Goal: Task Accomplishment & Management: Manage account settings

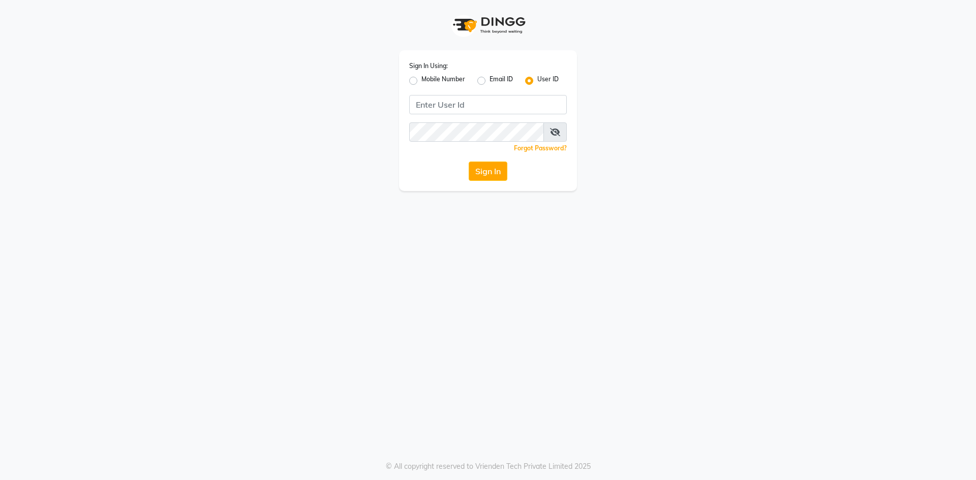
click at [421, 82] on label "Mobile Number" at bounding box center [443, 81] width 44 height 12
click at [421, 81] on input "Mobile Number" at bounding box center [424, 78] width 7 height 7
radio input "true"
radio input "false"
click at [476, 106] on input "Username" at bounding box center [505, 104] width 124 height 19
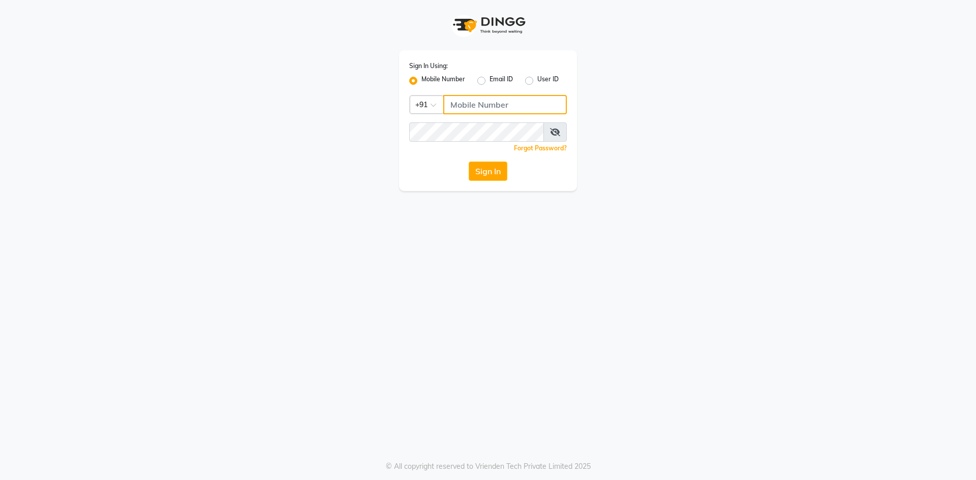
click at [476, 106] on input "Username" at bounding box center [505, 104] width 124 height 19
type input "9175511045"
click at [487, 175] on button "Sign In" at bounding box center [488, 171] width 39 height 19
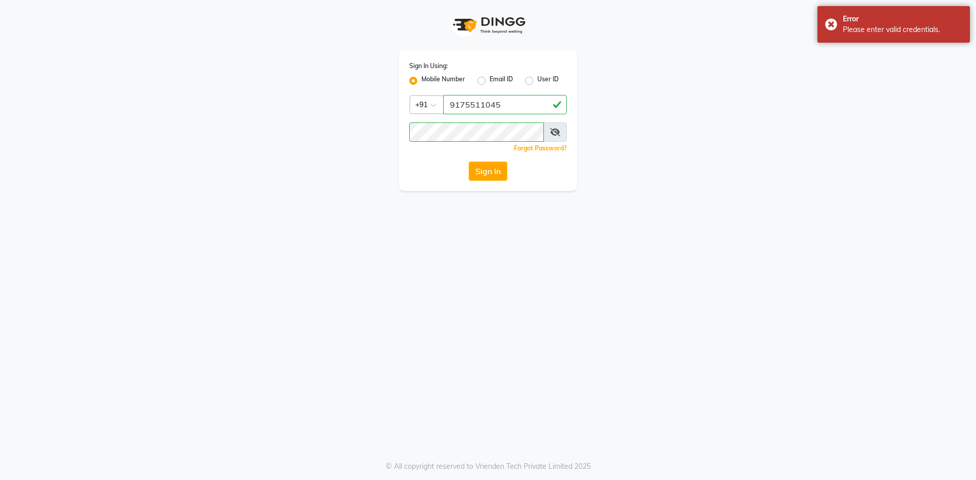
click at [537, 81] on label "User ID" at bounding box center [547, 81] width 21 height 12
click at [537, 81] on input "User ID" at bounding box center [540, 78] width 7 height 7
radio input "true"
radio input "false"
click at [527, 106] on input "Username" at bounding box center [488, 104] width 158 height 19
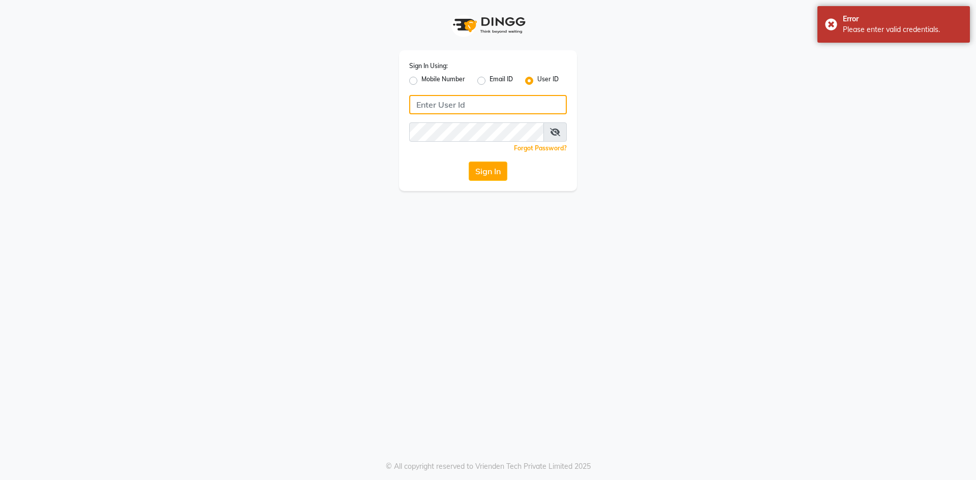
click at [527, 106] on input "Username" at bounding box center [488, 104] width 158 height 19
click at [500, 167] on button "Sign In" at bounding box center [488, 171] width 39 height 19
click at [421, 80] on label "Mobile Number" at bounding box center [443, 81] width 44 height 12
click at [421, 80] on input "Mobile Number" at bounding box center [424, 78] width 7 height 7
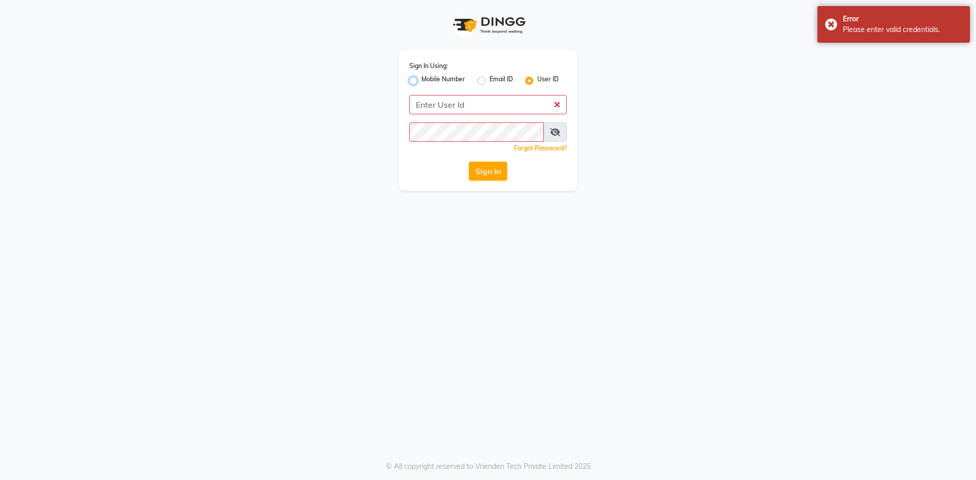
radio input "true"
radio input "false"
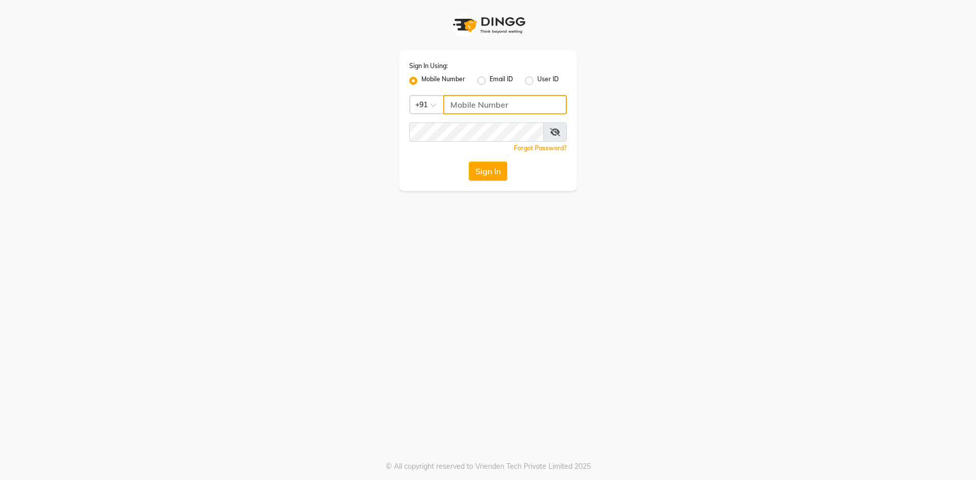
click at [470, 107] on input "Username" at bounding box center [505, 104] width 124 height 19
type input "9175511045"
click at [469, 162] on button "Sign In" at bounding box center [488, 171] width 39 height 19
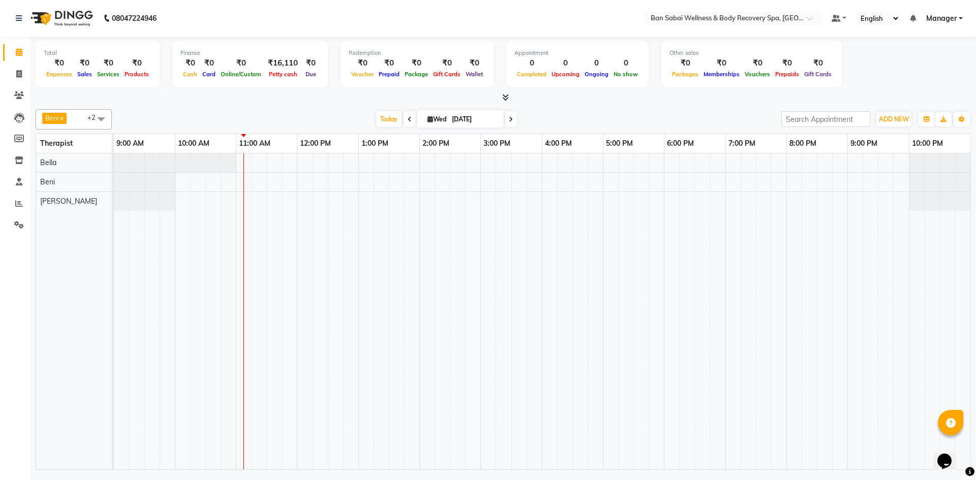
click at [410, 118] on span at bounding box center [410, 119] width 12 height 16
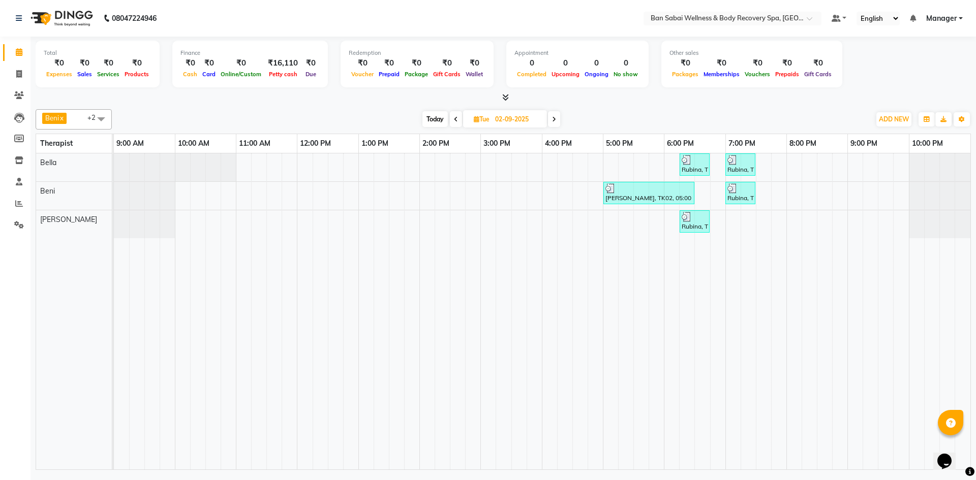
click at [557, 119] on span at bounding box center [554, 119] width 12 height 16
type input "[DATE]"
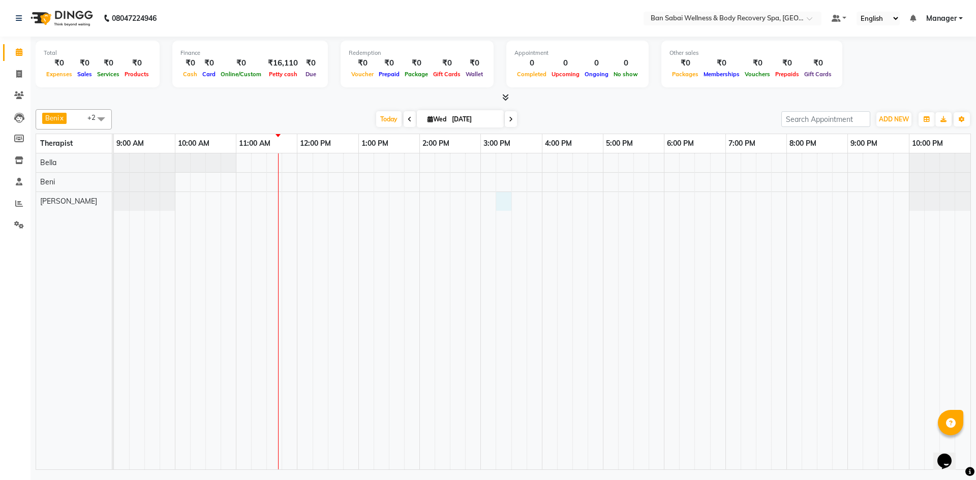
click at [509, 202] on div at bounding box center [542, 312] width 857 height 316
select select "89080"
select select "tentative"
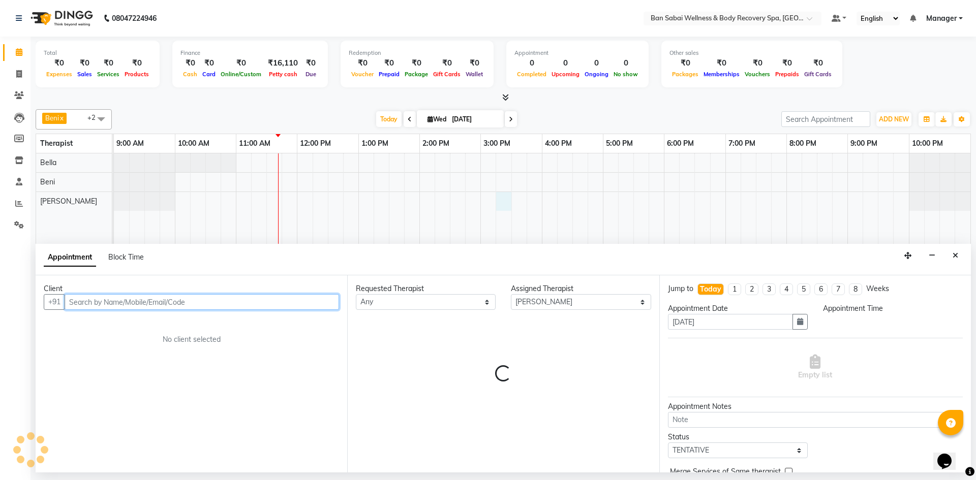
select select "915"
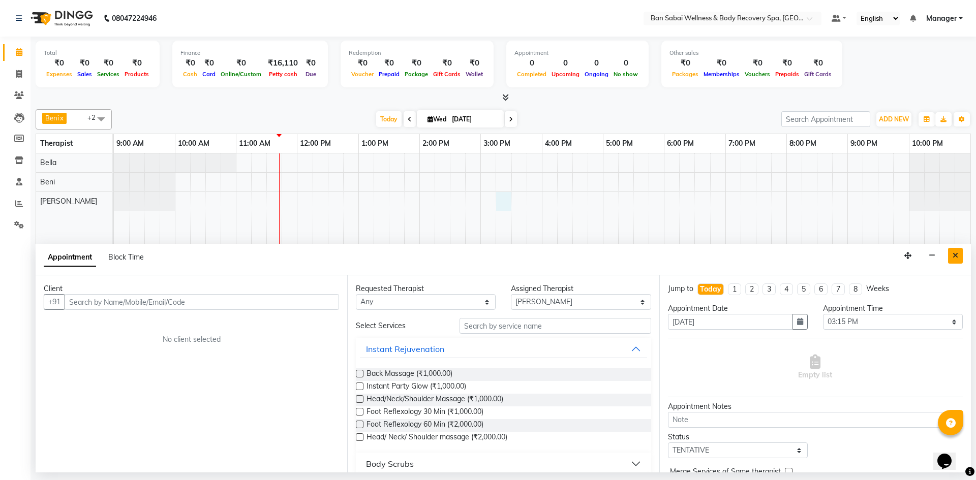
click at [958, 252] on button "Close" at bounding box center [955, 256] width 15 height 16
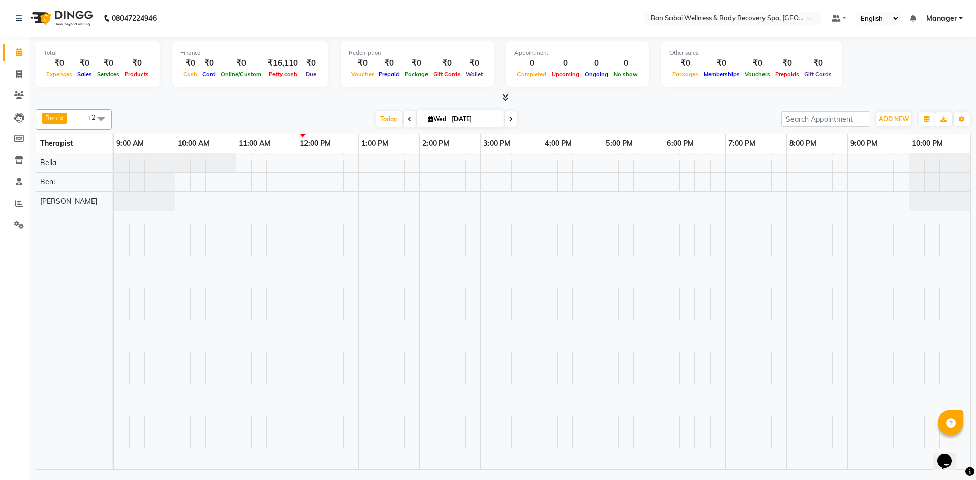
click at [319, 164] on div at bounding box center [542, 312] width 857 height 316
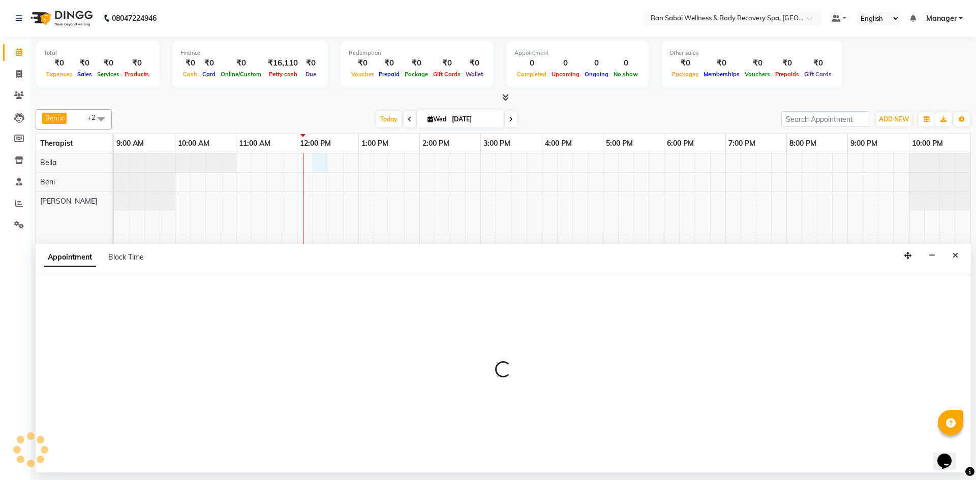
select select "88795"
select select "735"
select select "tentative"
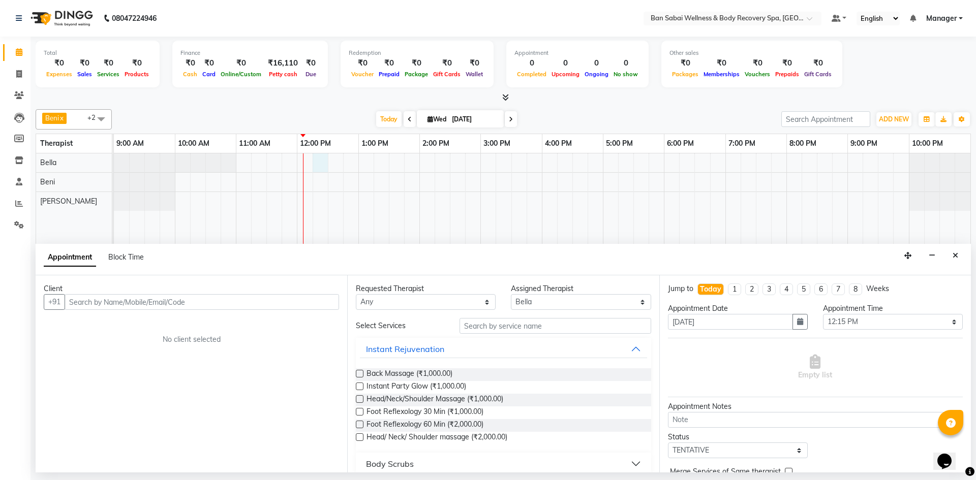
click at [264, 305] on input "text" at bounding box center [202, 302] width 275 height 16
type input "9137176935"
click at [315, 306] on span "Add Client" at bounding box center [318, 301] width 34 height 9
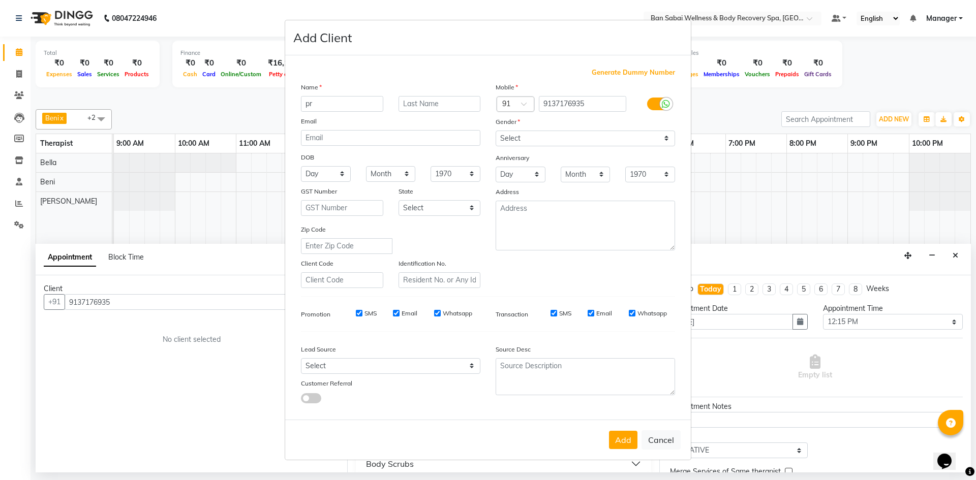
type input "p"
type input "[PERSON_NAME]"
click at [670, 138] on select "Select [DEMOGRAPHIC_DATA] [DEMOGRAPHIC_DATA] Other Prefer Not To Say" at bounding box center [585, 139] width 179 height 16
select select "[DEMOGRAPHIC_DATA]"
click at [496, 131] on select "Select [DEMOGRAPHIC_DATA] [DEMOGRAPHIC_DATA] Other Prefer Not To Say" at bounding box center [585, 139] width 179 height 16
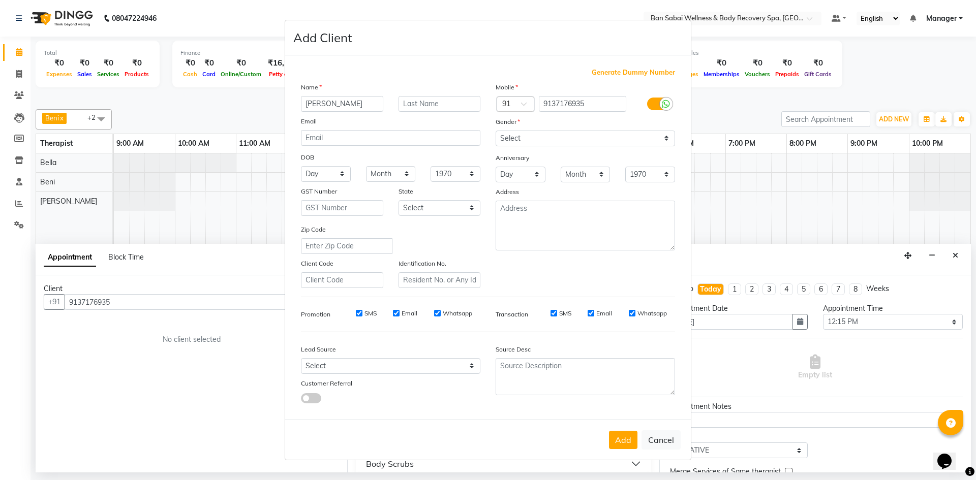
click at [397, 315] on input "Email" at bounding box center [396, 313] width 7 height 7
checkbox input "false"
click at [360, 315] on input "SMS" at bounding box center [359, 313] width 7 height 7
checkbox input "false"
click at [436, 314] on input "Whatsapp" at bounding box center [437, 313] width 7 height 7
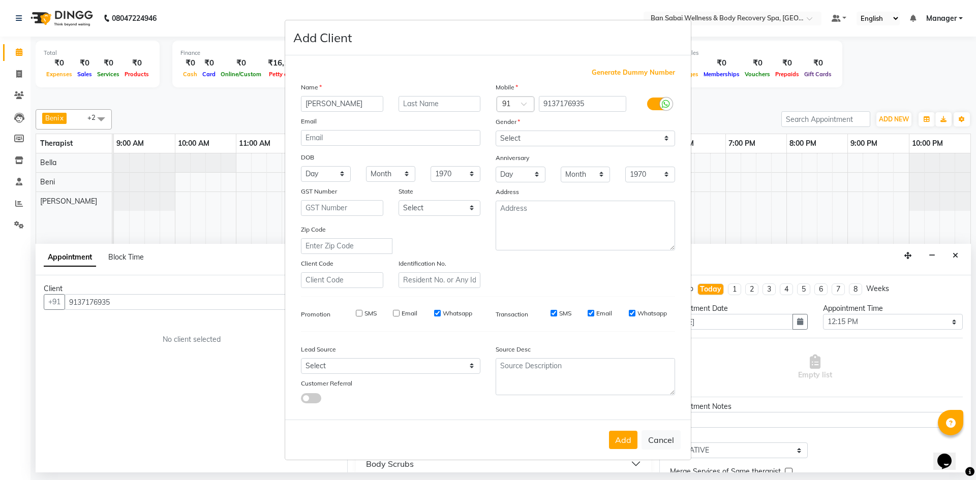
checkbox input "false"
click at [470, 363] on select "Select Walk-in Referral Internet Friend Word of Mouth Advertisement Facebook Ju…" at bounding box center [390, 366] width 179 height 16
select select "56638"
click at [301, 358] on select "Select Walk-in Referral Internet Friend Word of Mouth Advertisement Facebook Ju…" at bounding box center [390, 366] width 179 height 16
click at [622, 442] on button "Add" at bounding box center [623, 440] width 28 height 18
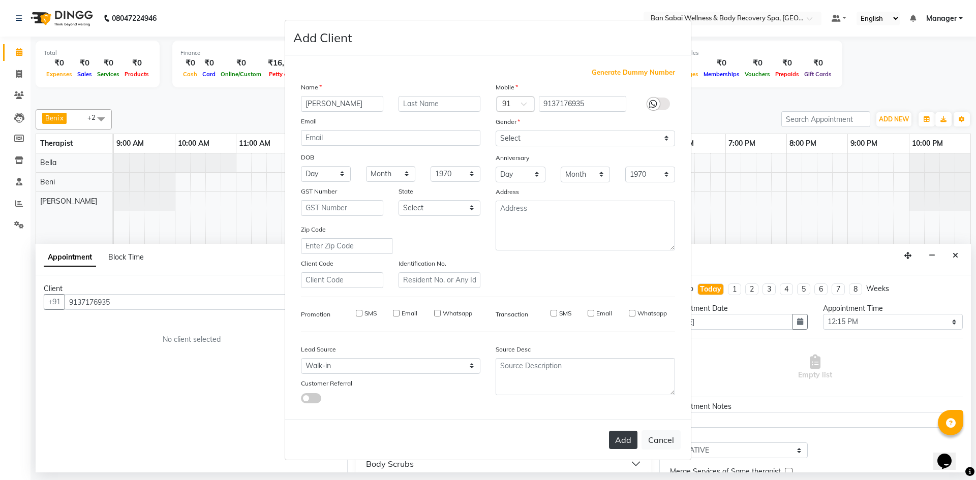
select select
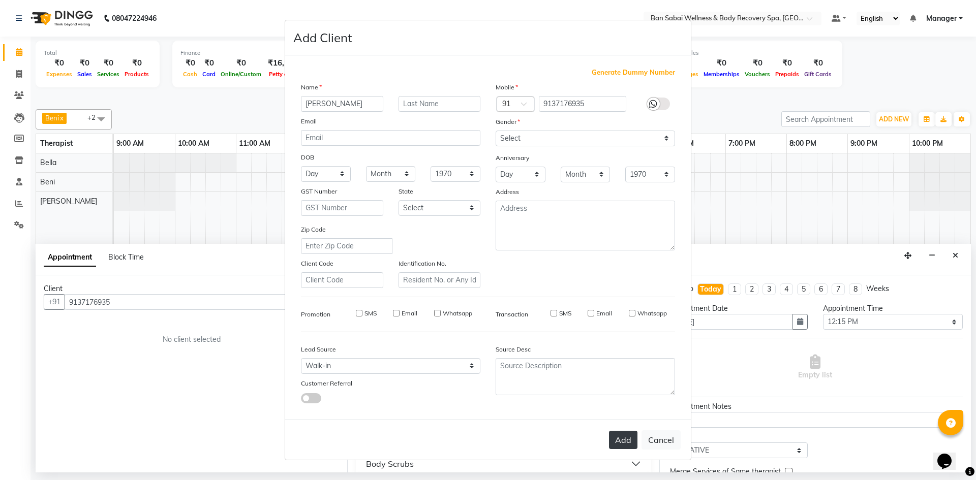
select select
checkbox input "false"
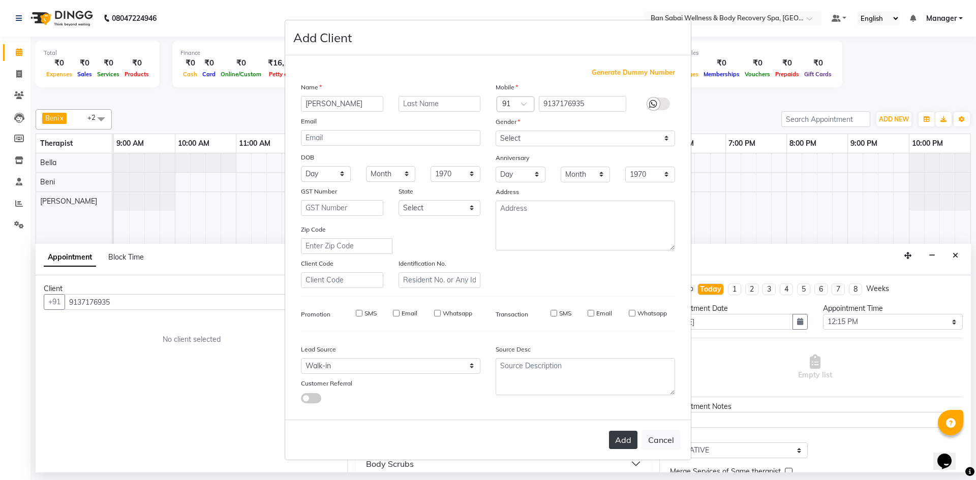
checkbox input "false"
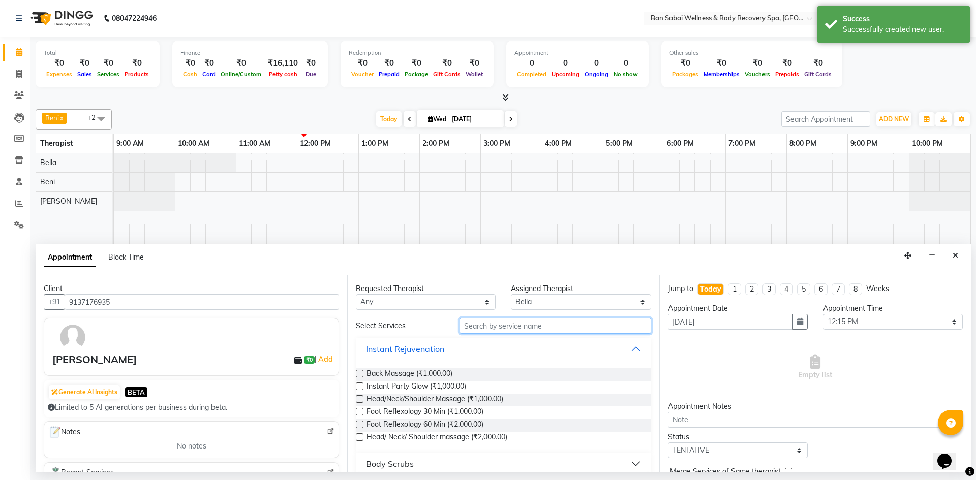
click at [539, 327] on input "text" at bounding box center [556, 326] width 192 height 16
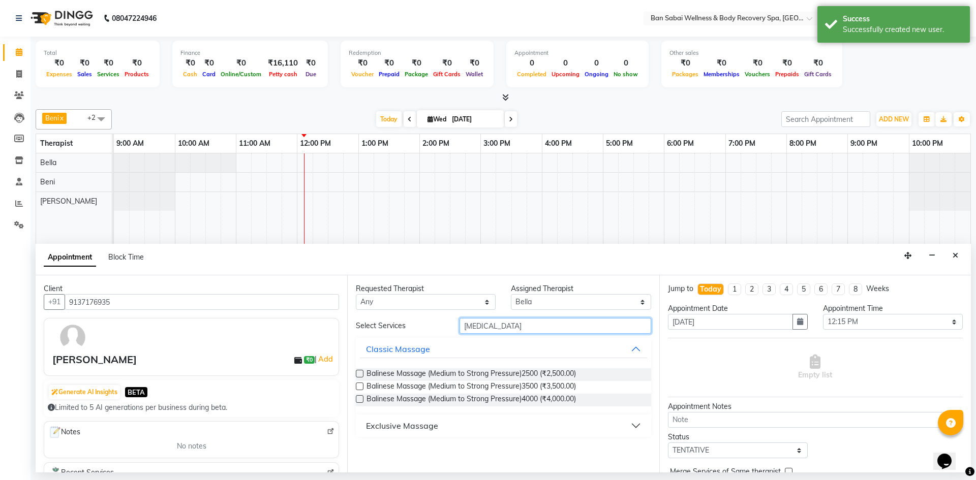
type input "[MEDICAL_DATA]"
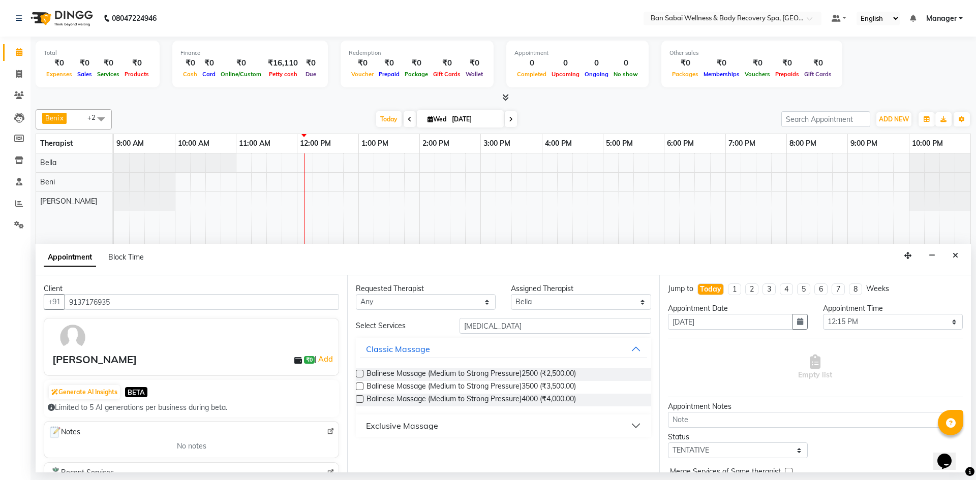
click at [357, 372] on label at bounding box center [360, 374] width 8 height 8
click at [357, 372] on input "checkbox" at bounding box center [359, 375] width 7 height 7
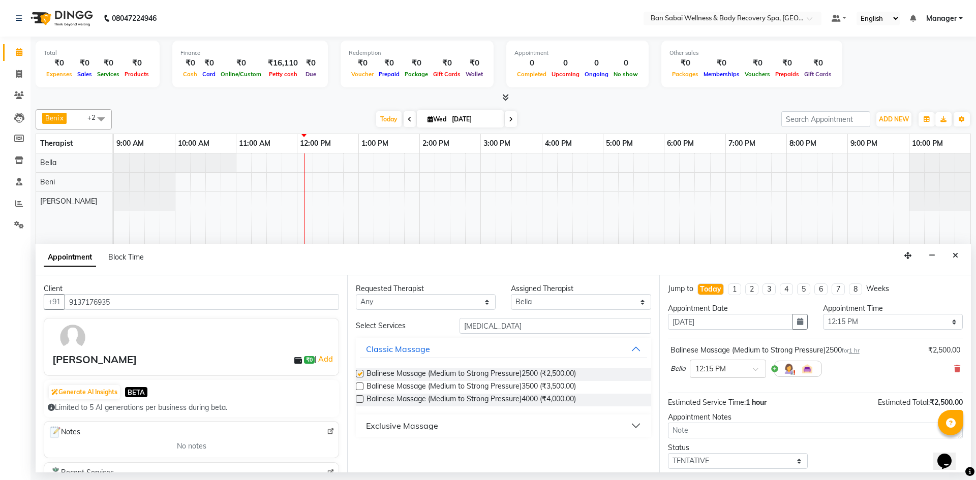
checkbox input "false"
click at [946, 323] on select "Select 10:00 AM 10:05 AM 10:10 AM 10:15 AM 10:20 AM 10:25 AM 10:30 AM 10:35 AM …" at bounding box center [893, 322] width 140 height 16
select select "730"
click at [823, 314] on select "Select 10:00 AM 10:05 AM 10:10 AM 10:15 AM 10:20 AM 10:25 AM 10:30 AM 10:35 AM …" at bounding box center [893, 322] width 140 height 16
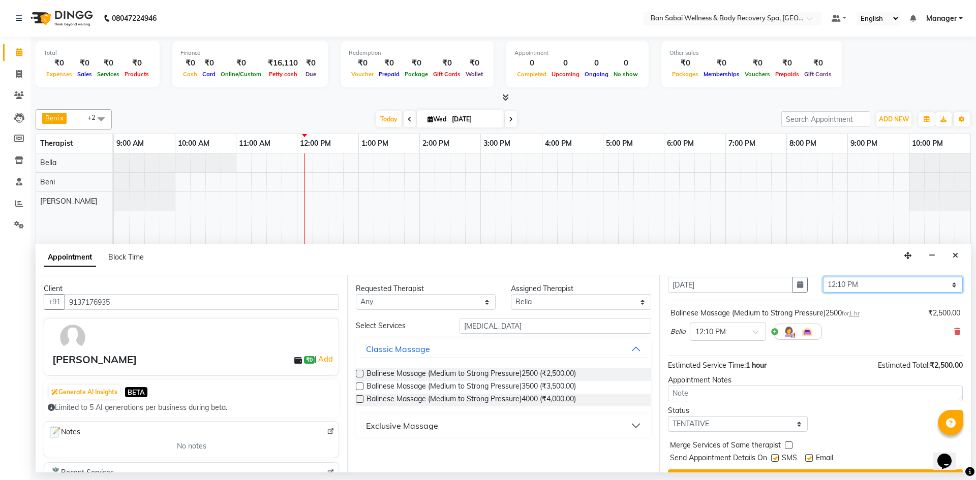
scroll to position [51, 0]
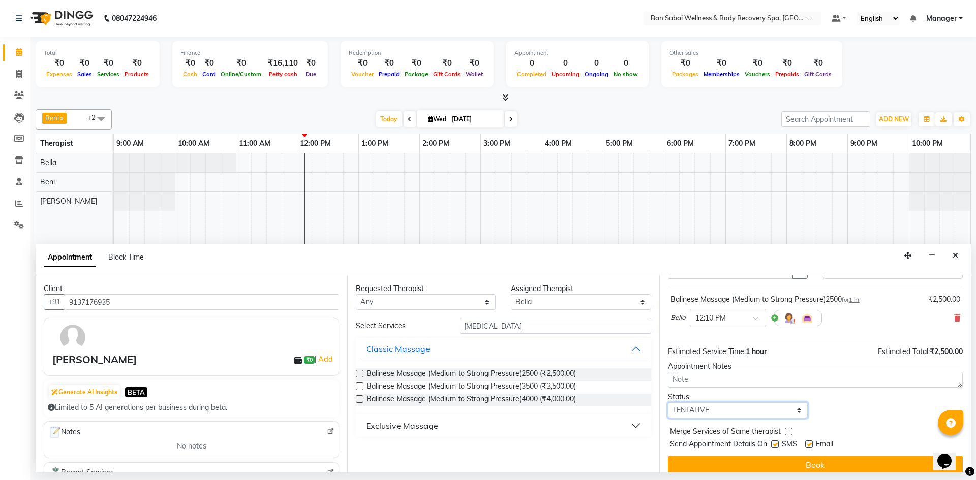
click at [797, 410] on select "Select TENTATIVE CONFIRM CHECK-IN UPCOMING" at bounding box center [738, 411] width 140 height 16
select select "check-in"
click at [668, 403] on select "Select TENTATIVE CONFIRM CHECK-IN UPCOMING" at bounding box center [738, 411] width 140 height 16
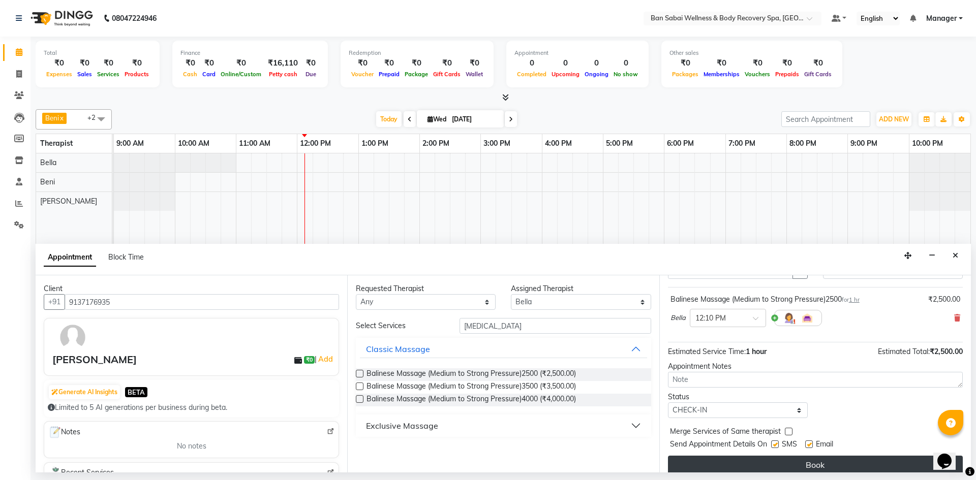
click at [802, 461] on button "Book" at bounding box center [815, 465] width 295 height 18
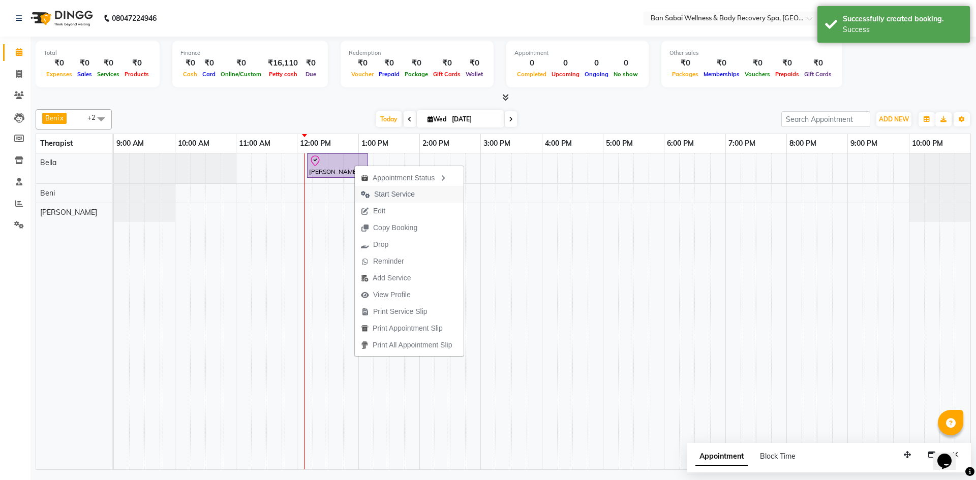
click at [404, 196] on span "Start Service" at bounding box center [394, 194] width 41 height 11
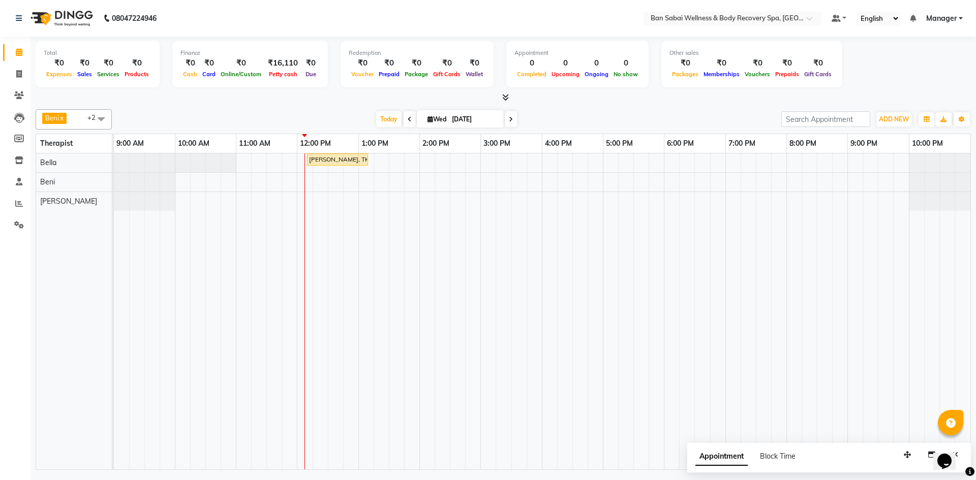
click at [505, 102] on span at bounding box center [503, 98] width 11 height 11
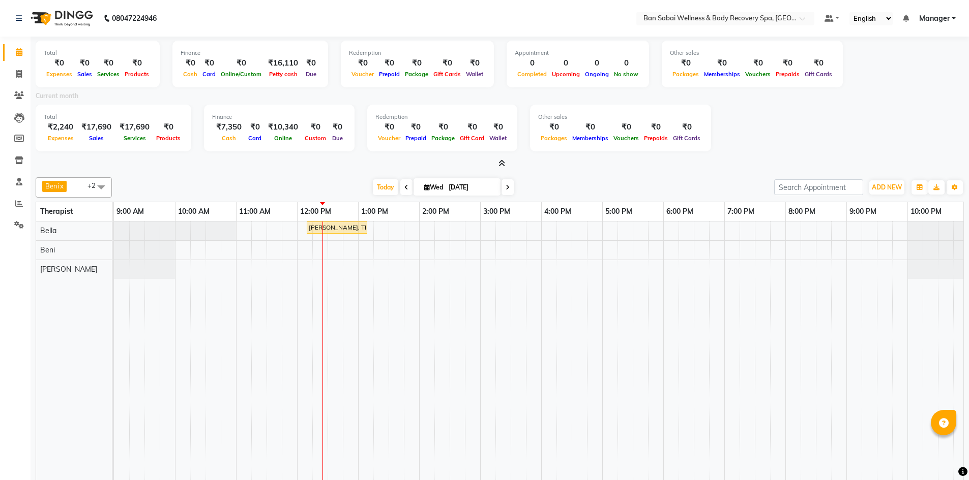
click at [84, 193] on span "Beni x [PERSON_NAME] x [PERSON_NAME] x +2" at bounding box center [74, 187] width 76 height 20
click at [44, 252] on div "Beni" at bounding box center [73, 253] width 65 height 11
checkbox input "false"
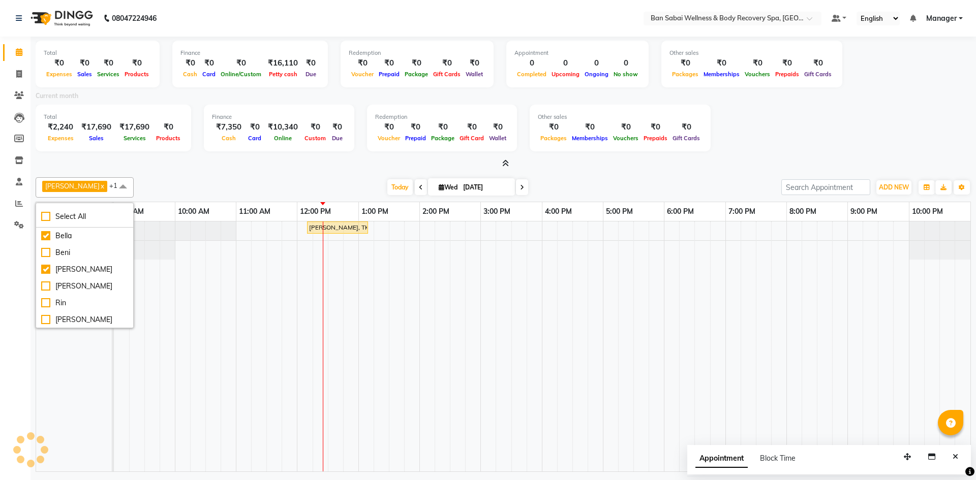
click at [224, 154] on div "Total ₹2,240 Expenses ₹17,690 Sales ₹17,690 Services ₹0 Products Finance ₹7,350…" at bounding box center [503, 130] width 935 height 50
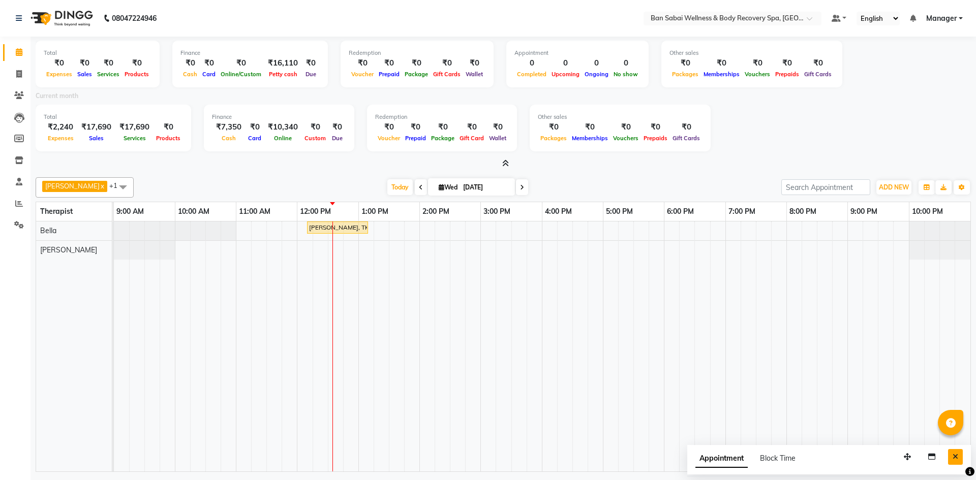
click at [957, 460] on icon "Close" at bounding box center [956, 457] width 6 height 7
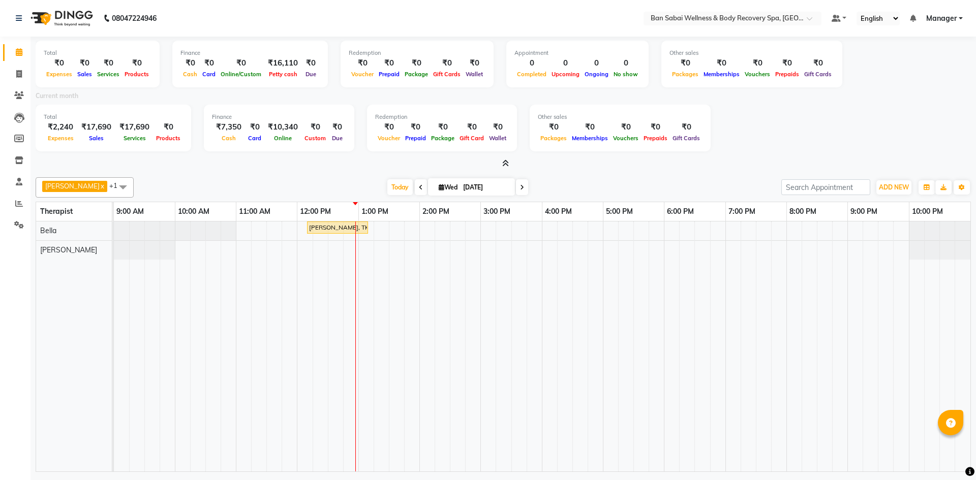
click at [505, 165] on icon at bounding box center [505, 164] width 7 height 8
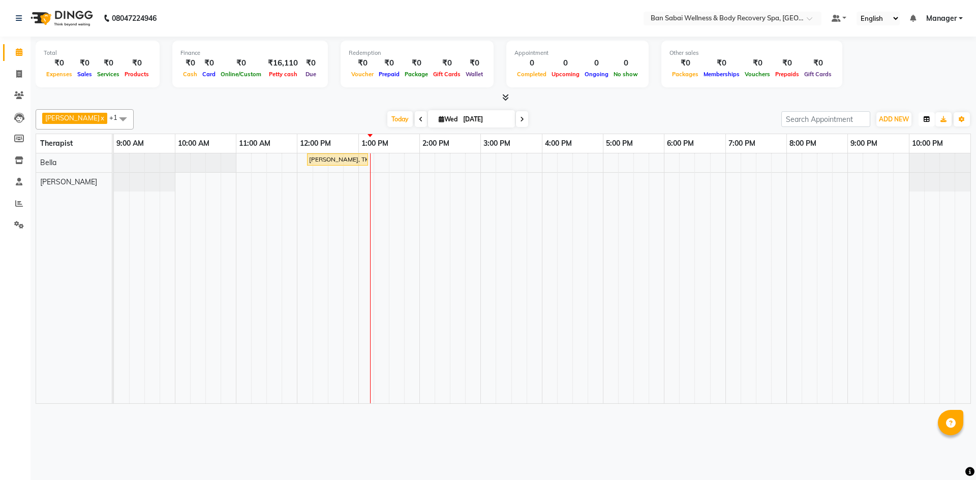
click at [930, 125] on button "button" at bounding box center [927, 119] width 16 height 14
click at [750, 443] on div "08047224946 Select Location × Ban Sabai Wellness & Body Recovery Spa, Balewadi …" at bounding box center [488, 240] width 976 height 480
click at [958, 18] on link "Manager" at bounding box center [944, 18] width 37 height 11
click at [349, 210] on td at bounding box center [350, 279] width 15 height 250
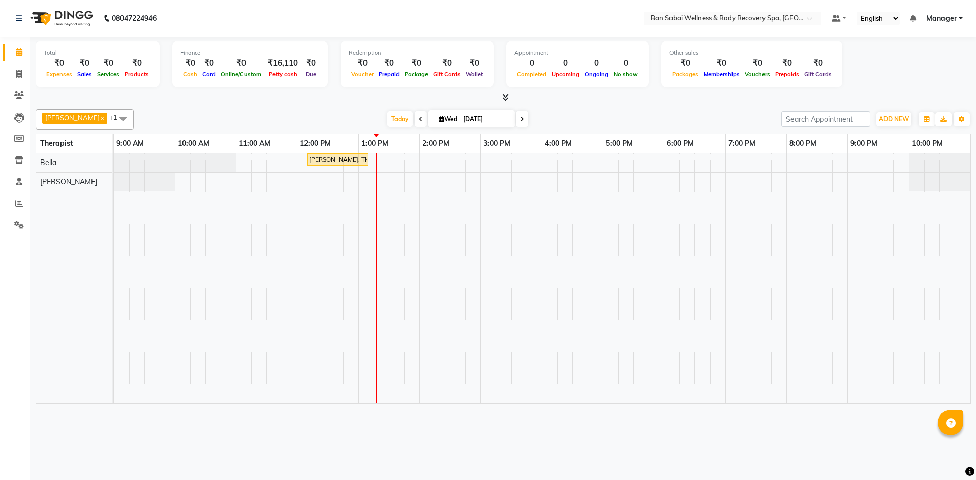
click at [505, 100] on icon at bounding box center [505, 98] width 7 height 8
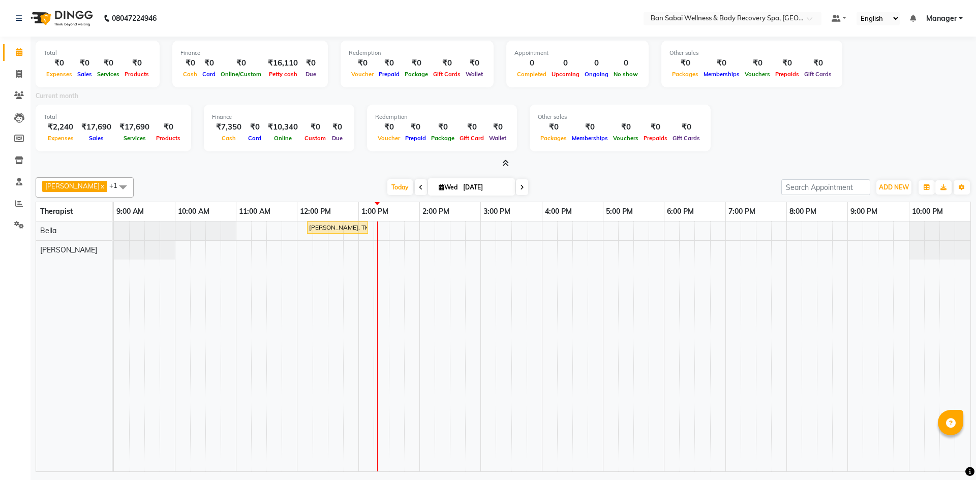
click at [504, 165] on icon at bounding box center [505, 164] width 7 height 8
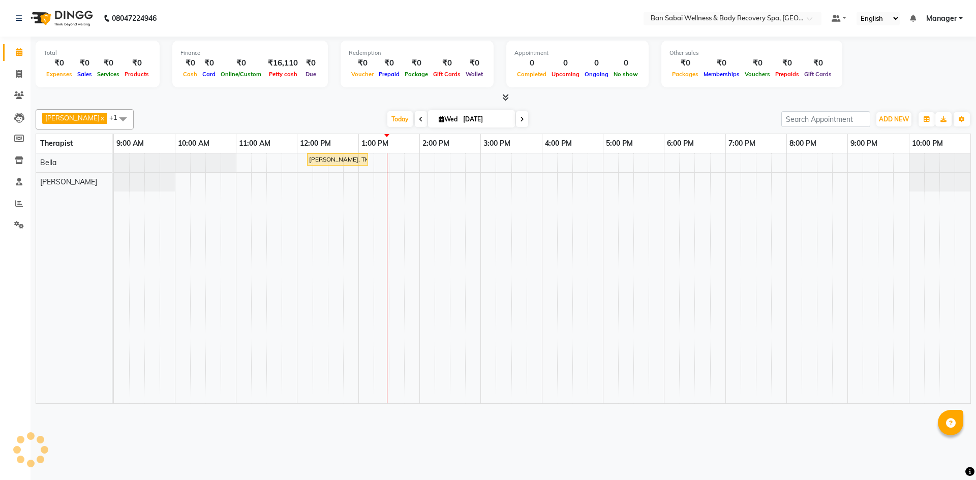
click at [507, 100] on icon at bounding box center [505, 98] width 7 height 8
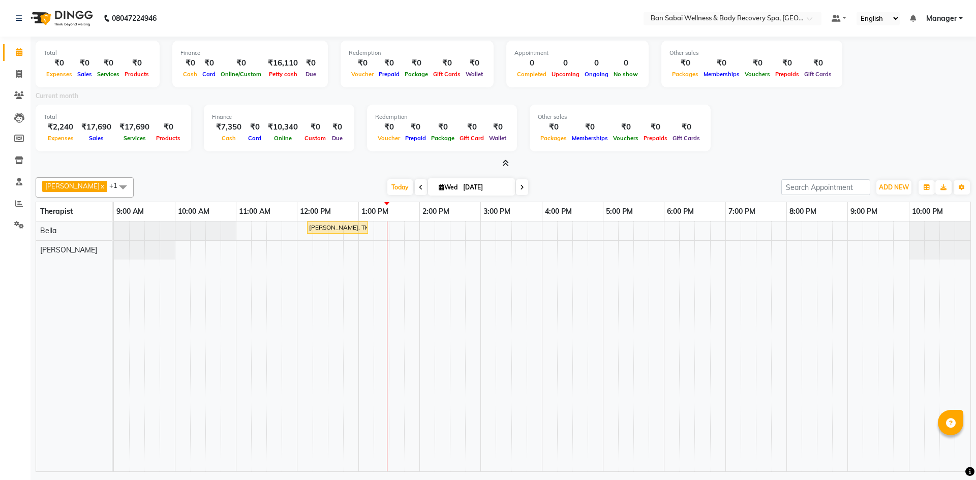
click at [508, 163] on icon at bounding box center [505, 164] width 7 height 8
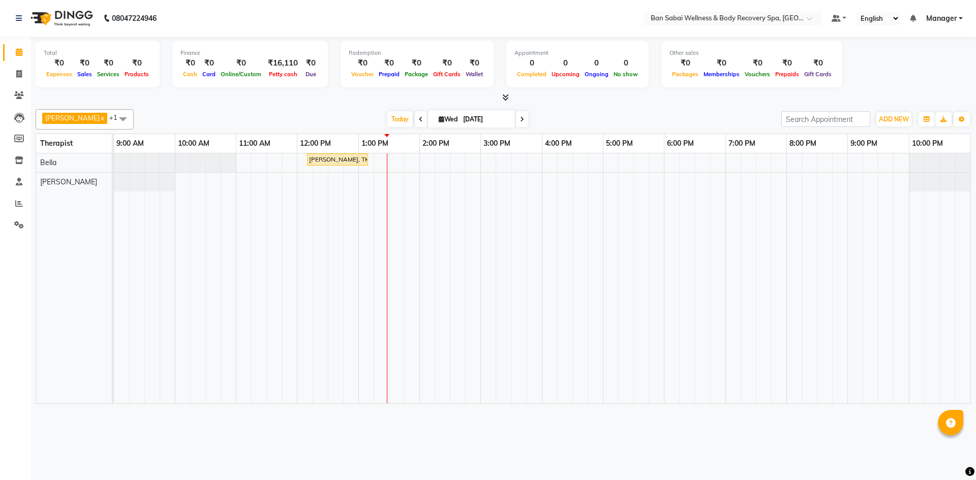
click at [507, 98] on icon at bounding box center [505, 98] width 7 height 8
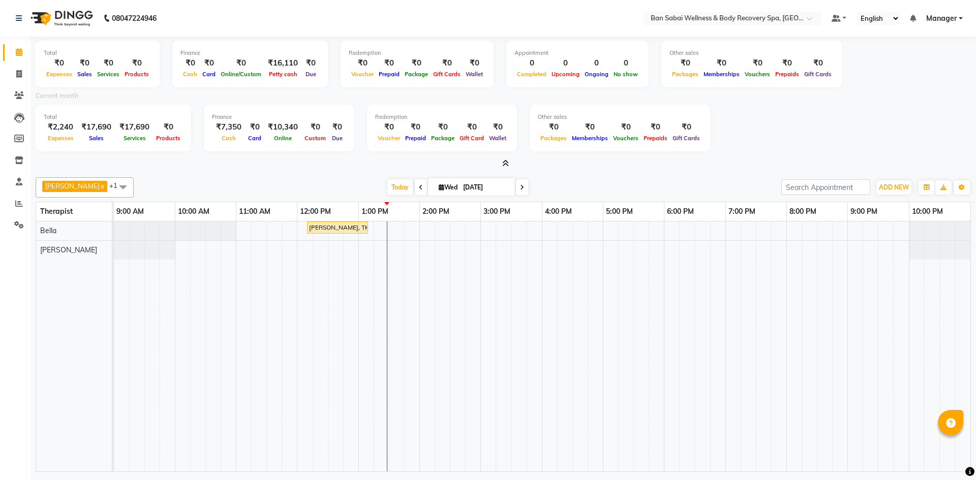
click at [503, 162] on icon at bounding box center [505, 164] width 7 height 8
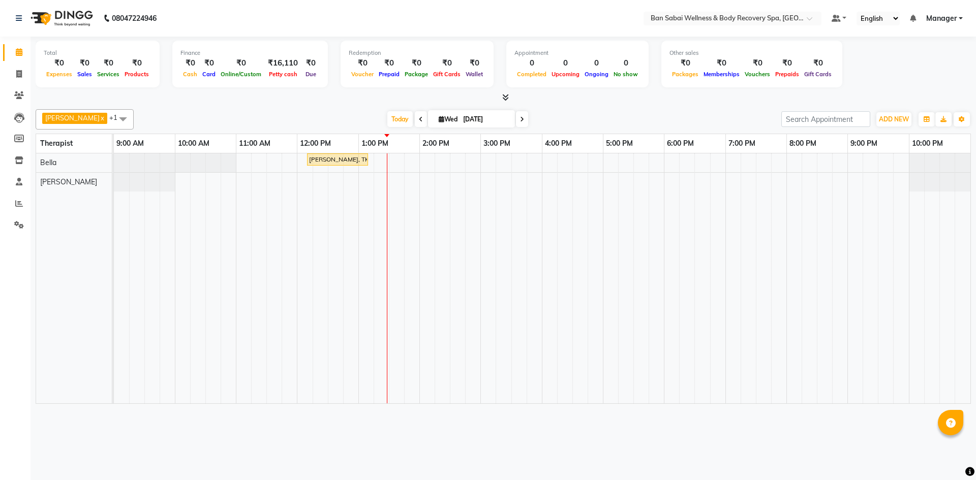
click at [505, 100] on icon at bounding box center [505, 98] width 7 height 8
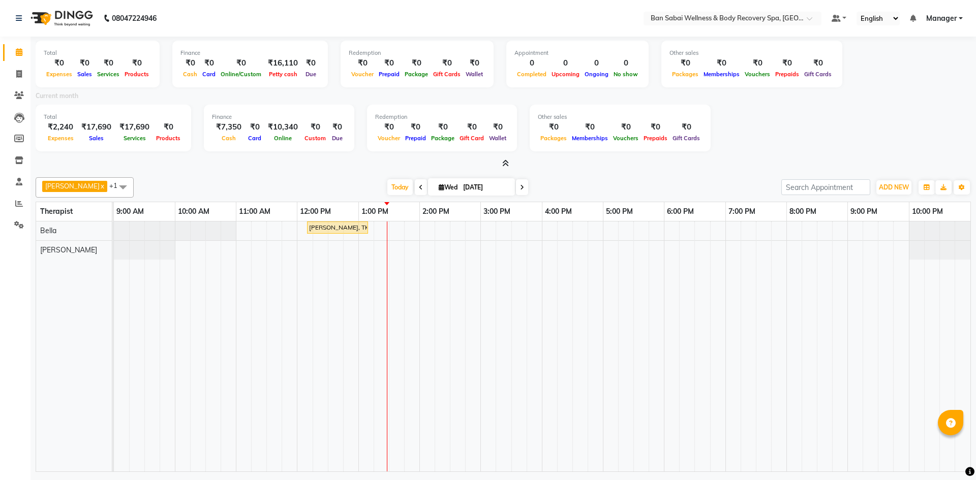
click at [504, 166] on icon at bounding box center [505, 164] width 7 height 8
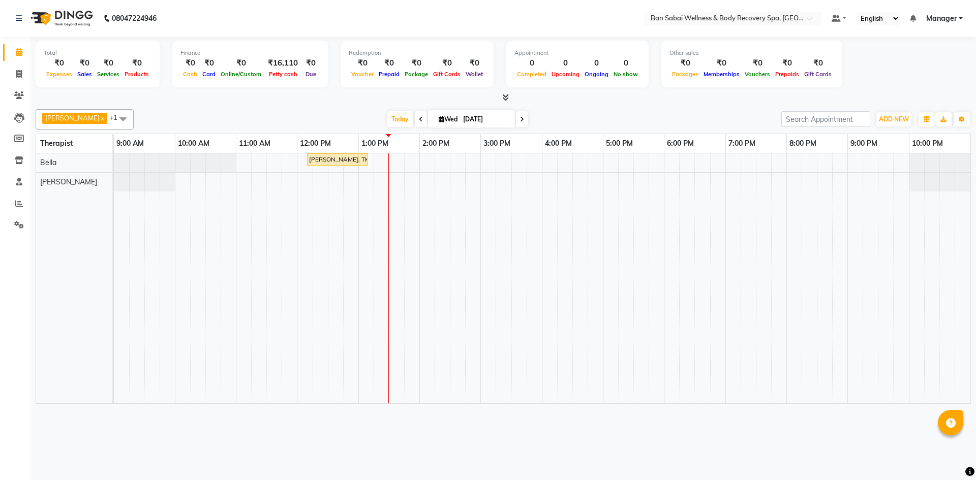
click at [419, 117] on icon at bounding box center [421, 119] width 4 height 6
type input "02-09-2025"
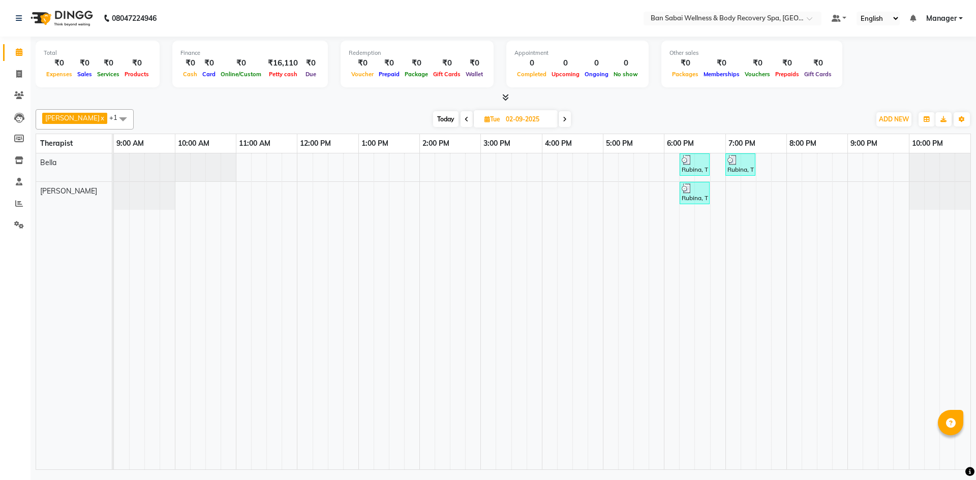
click at [113, 119] on span at bounding box center [123, 118] width 20 height 19
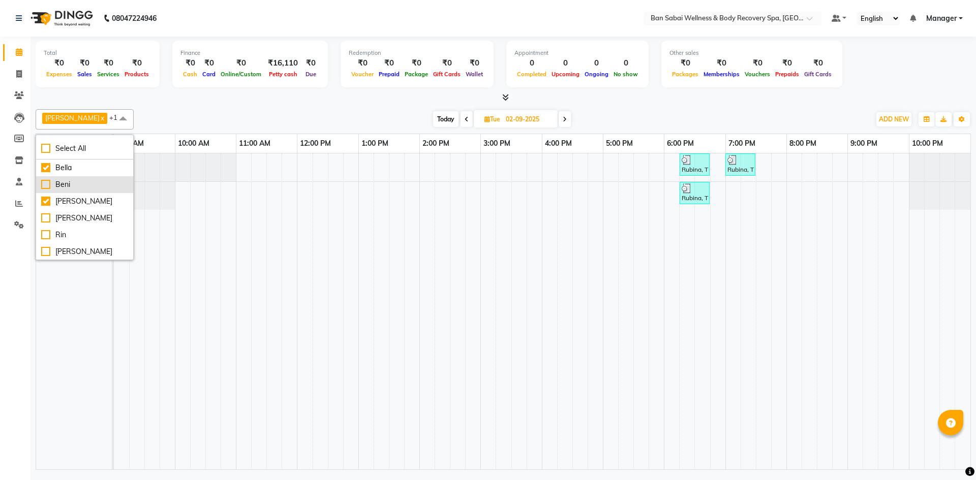
click at [48, 187] on div "Beni" at bounding box center [84, 184] width 87 height 11
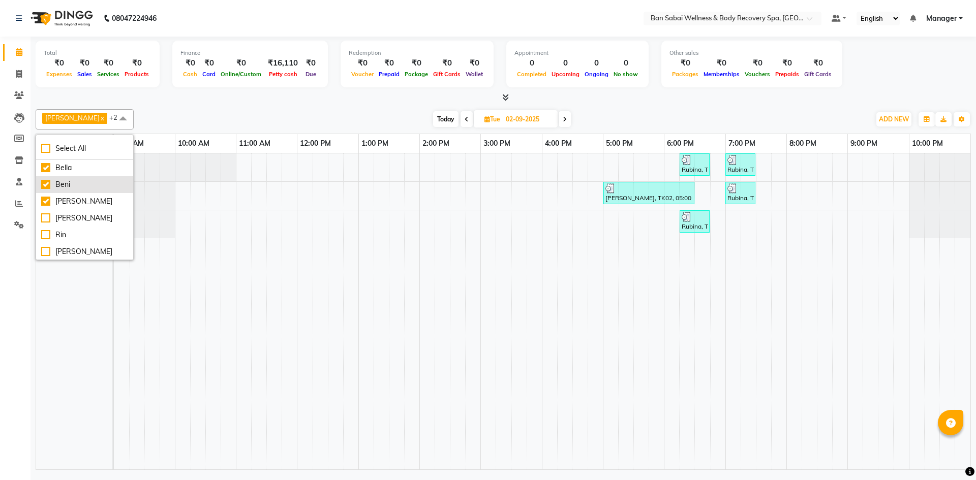
click at [47, 183] on div "Beni" at bounding box center [84, 184] width 87 height 11
checkbox input "false"
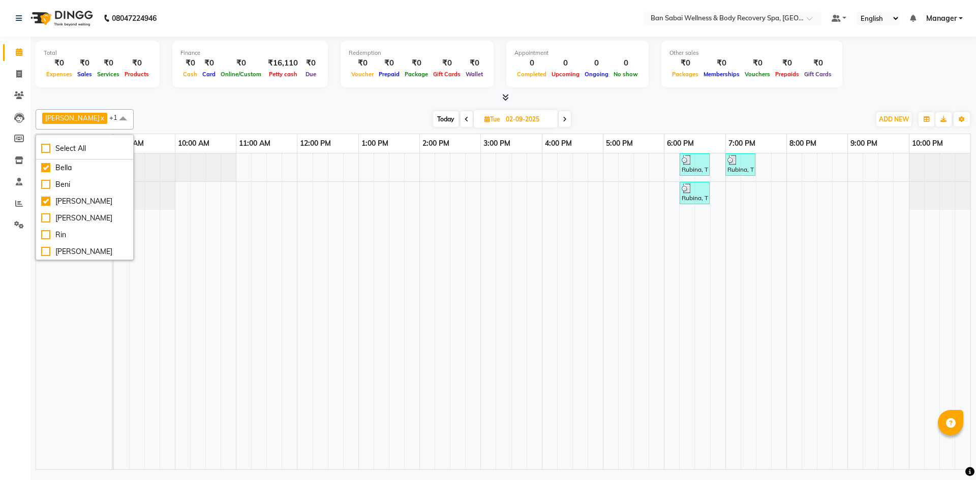
click at [113, 123] on span at bounding box center [123, 118] width 20 height 19
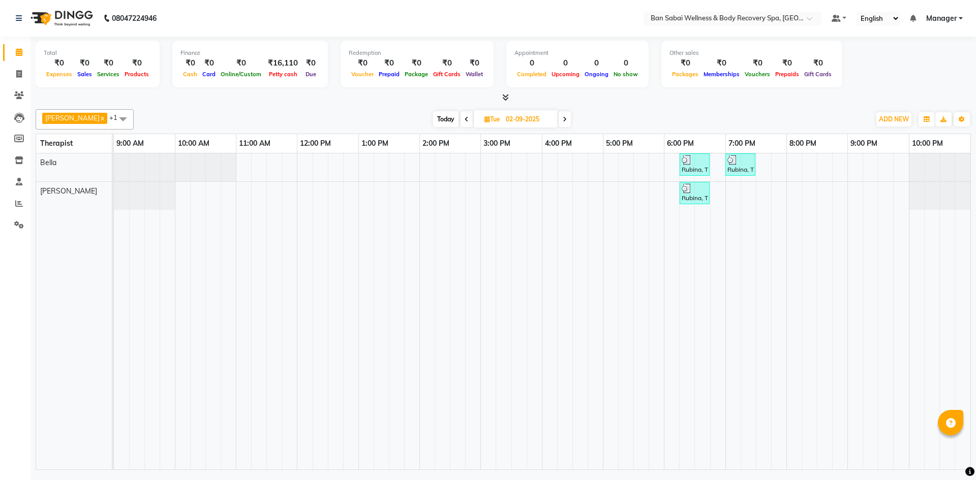
click at [563, 120] on icon at bounding box center [565, 119] width 4 height 6
type input "[DATE]"
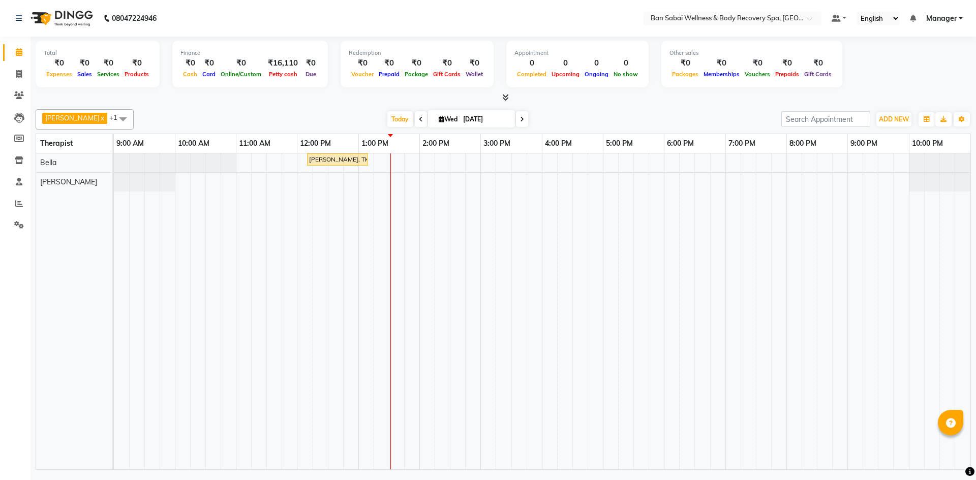
click at [504, 101] on span at bounding box center [503, 98] width 11 height 11
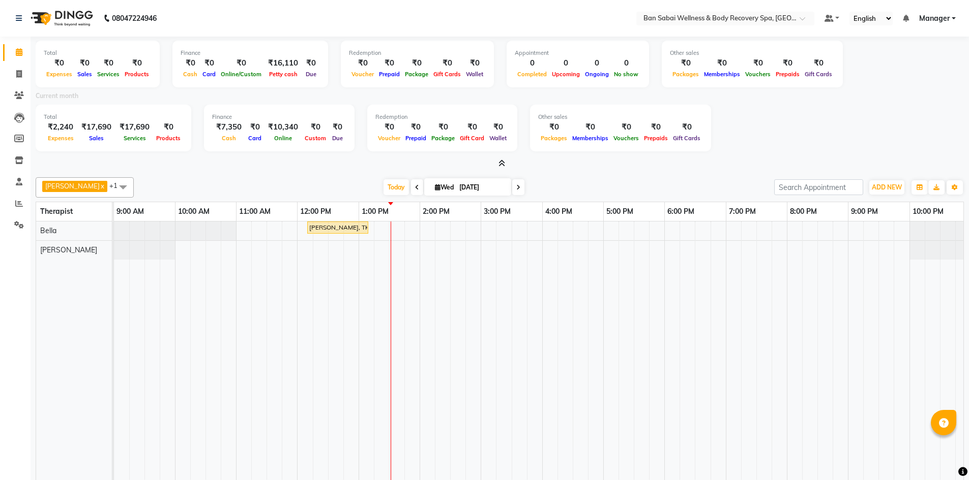
click at [501, 166] on icon at bounding box center [501, 164] width 7 height 8
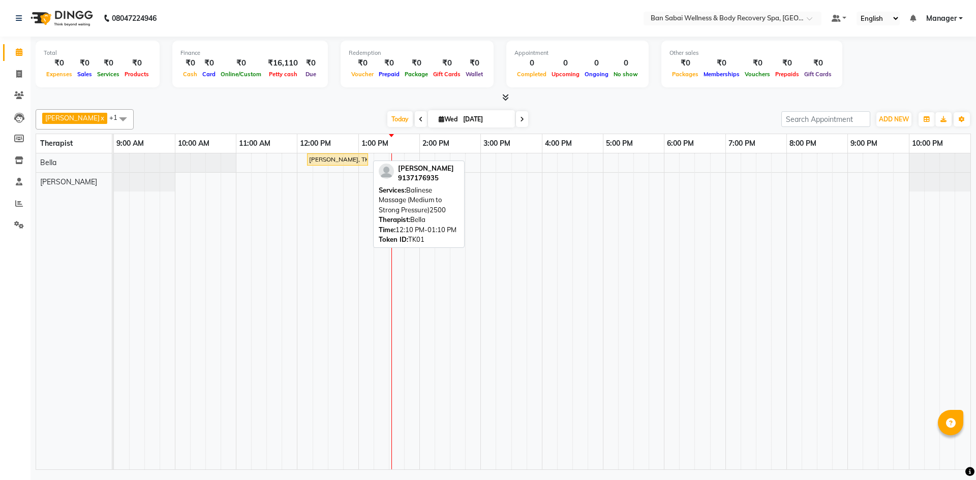
click at [335, 163] on div "[PERSON_NAME], TK01, 12:10 PM-01:10 PM, Balinese Massage (Medium to Strong Pres…" at bounding box center [337, 159] width 59 height 9
select select "1"
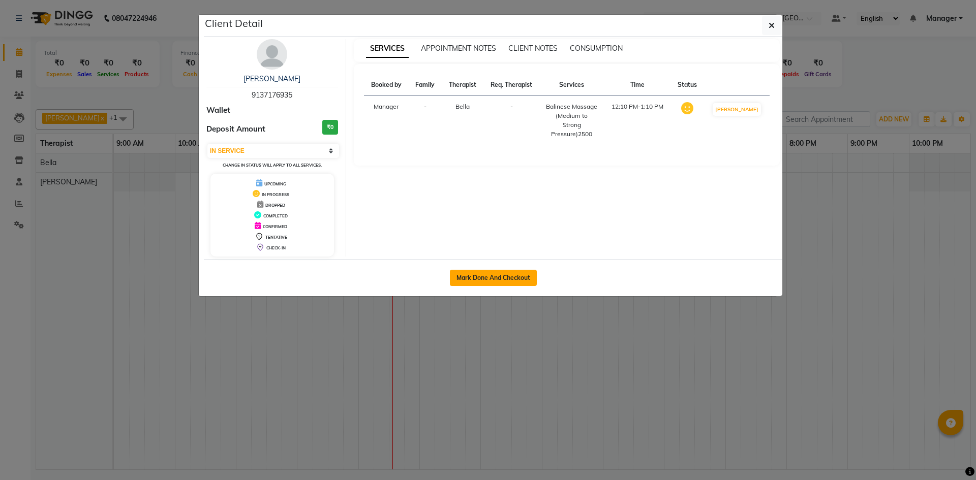
click at [494, 278] on button "Mark Done And Checkout" at bounding box center [493, 278] width 87 height 16
select select "8743"
select select "service"
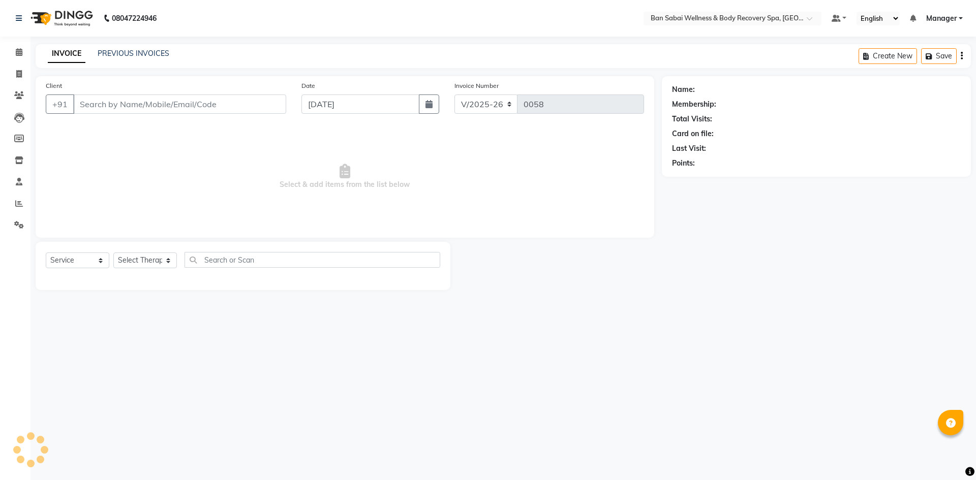
type input "9137176935"
select select "88795"
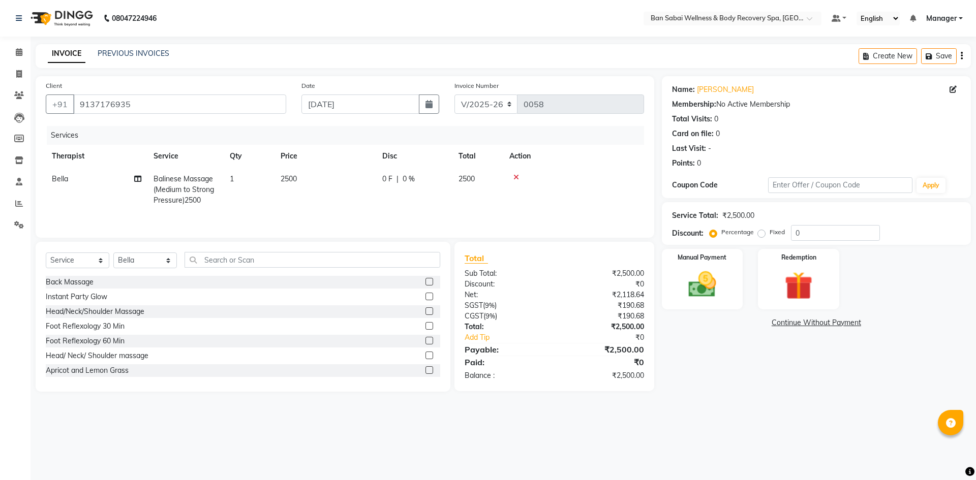
click at [305, 177] on td "2500" at bounding box center [326, 190] width 102 height 44
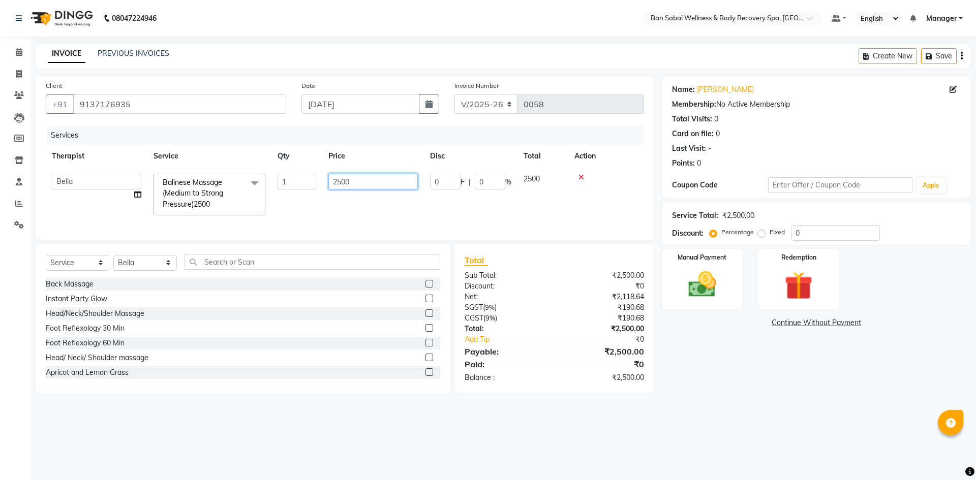
click at [363, 179] on input "2500" at bounding box center [372, 182] width 89 height 16
type input "2950"
click at [815, 230] on input "0" at bounding box center [835, 233] width 89 height 16
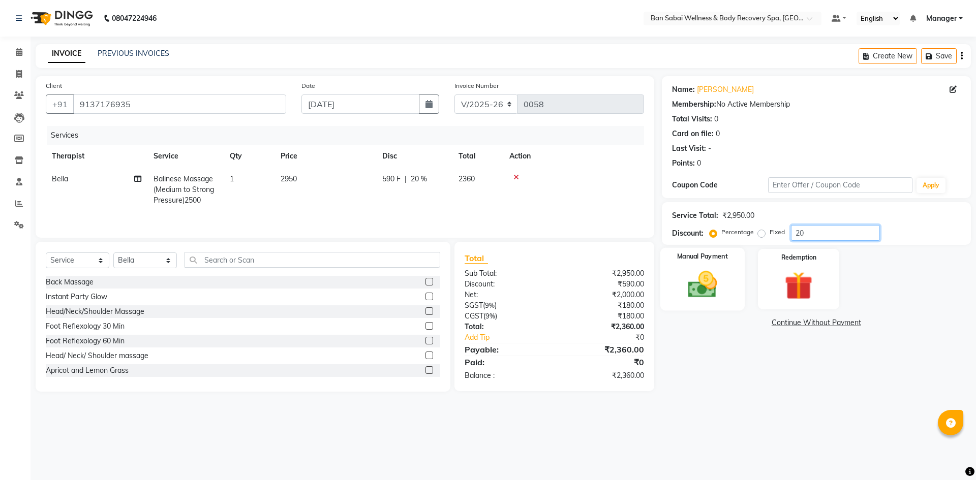
type input "20"
click at [720, 284] on img at bounding box center [702, 285] width 47 height 34
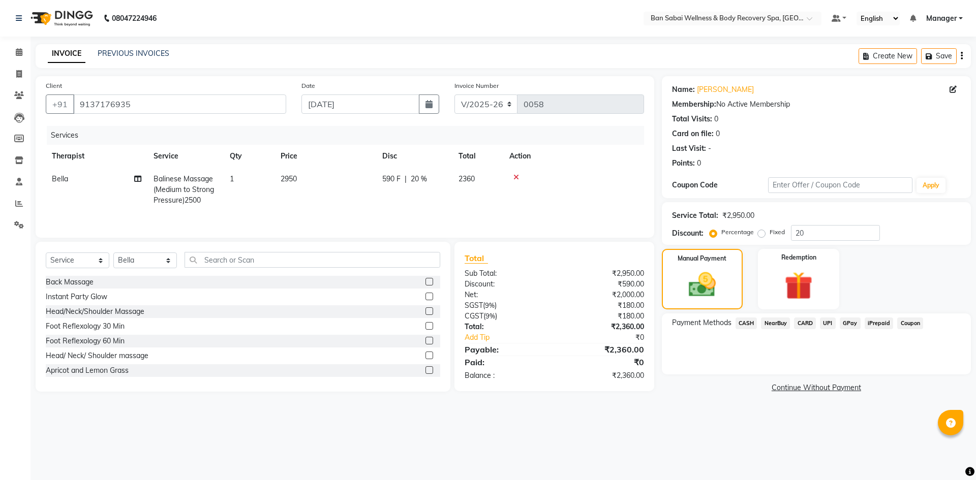
click at [851, 325] on span "GPay" at bounding box center [850, 324] width 21 height 12
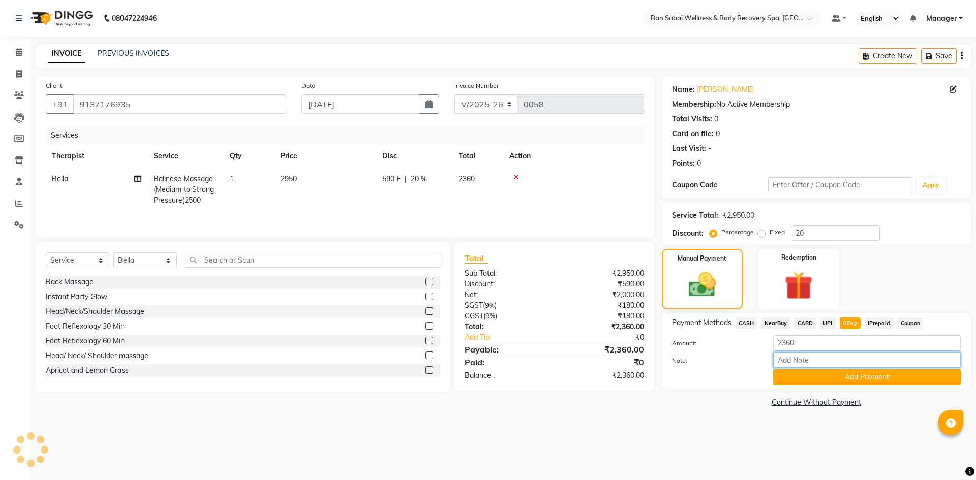
click at [831, 357] on input "Note:" at bounding box center [867, 360] width 188 height 16
type input "kalyani nagar scanner"
click at [854, 376] on button "Add Payment" at bounding box center [867, 378] width 188 height 16
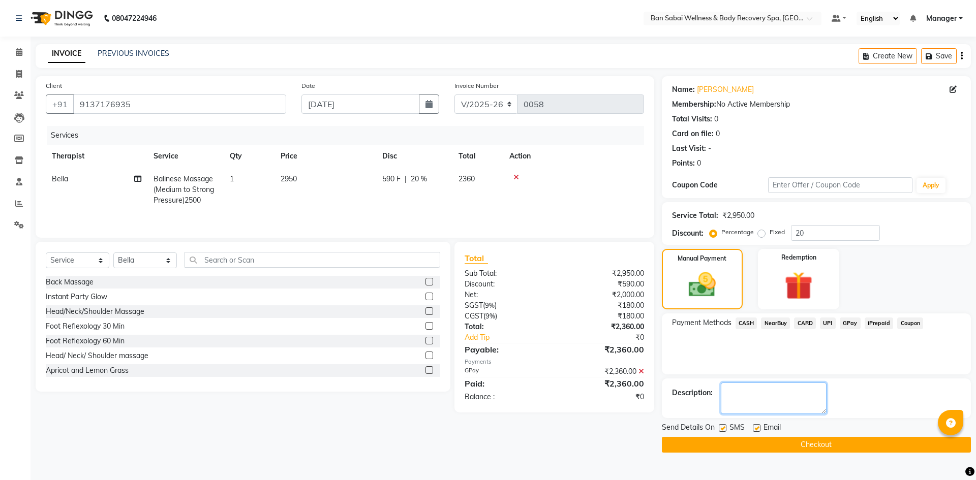
click at [787, 397] on textarea at bounding box center [774, 399] width 106 height 32
type textarea "Kalyani Nagar scanner"
click at [807, 449] on button "Checkout" at bounding box center [816, 445] width 309 height 16
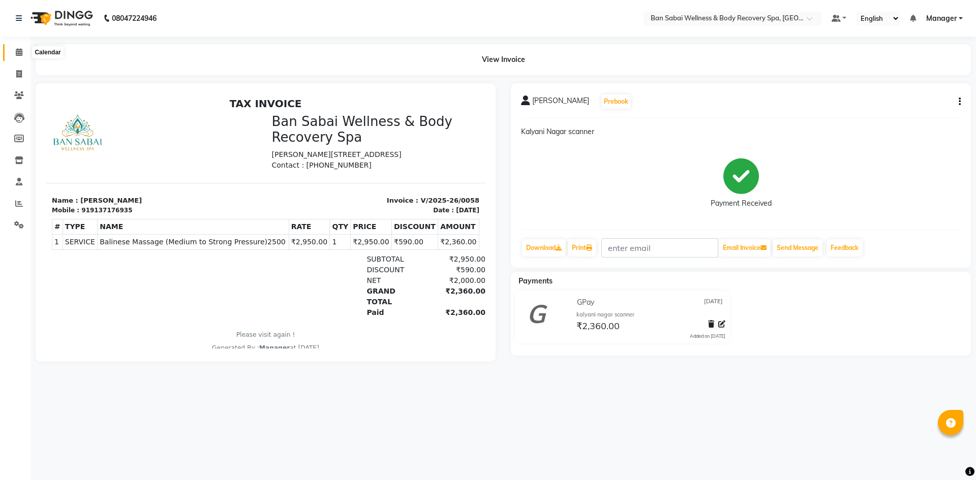
click at [19, 54] on icon at bounding box center [19, 52] width 7 height 8
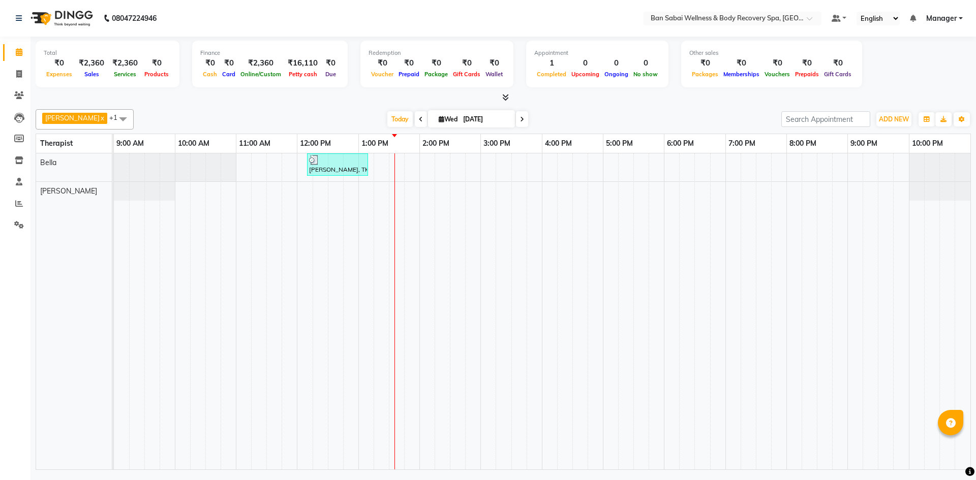
click at [508, 95] on icon at bounding box center [505, 98] width 7 height 8
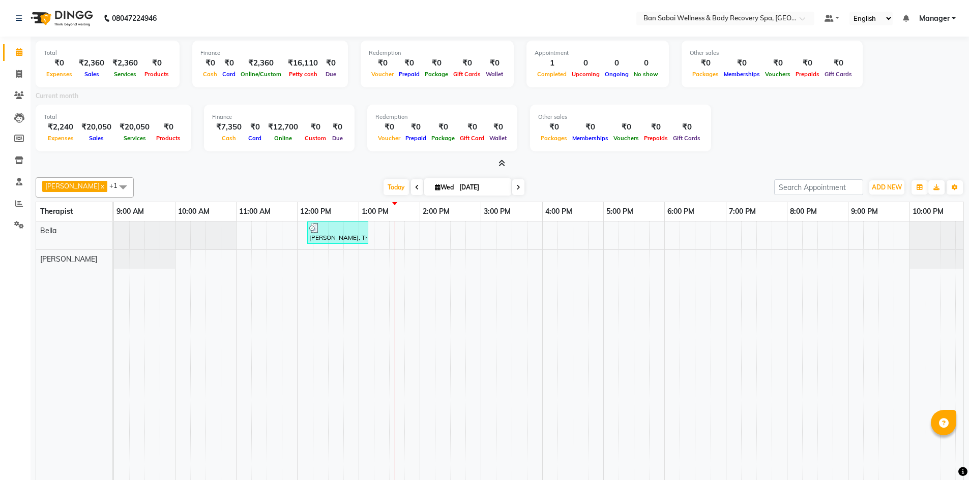
click at [502, 162] on icon at bounding box center [501, 164] width 7 height 8
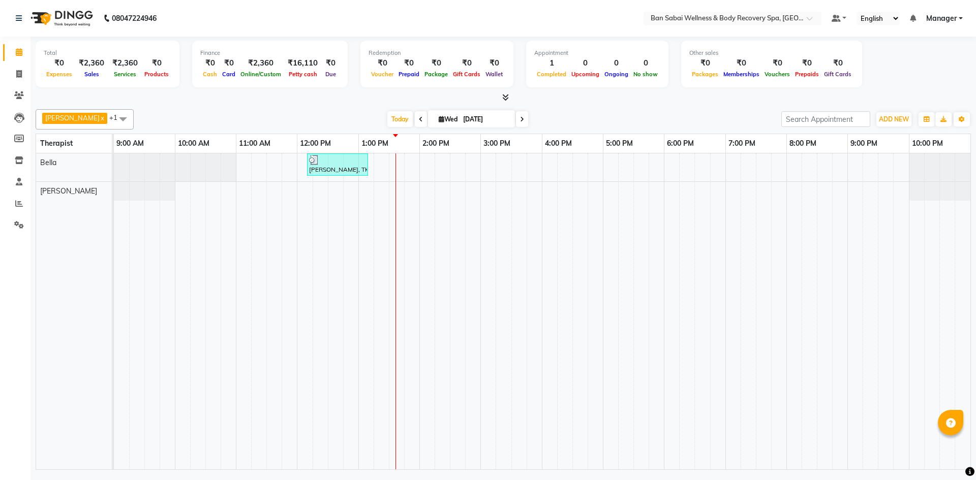
click at [504, 93] on span at bounding box center [503, 98] width 11 height 11
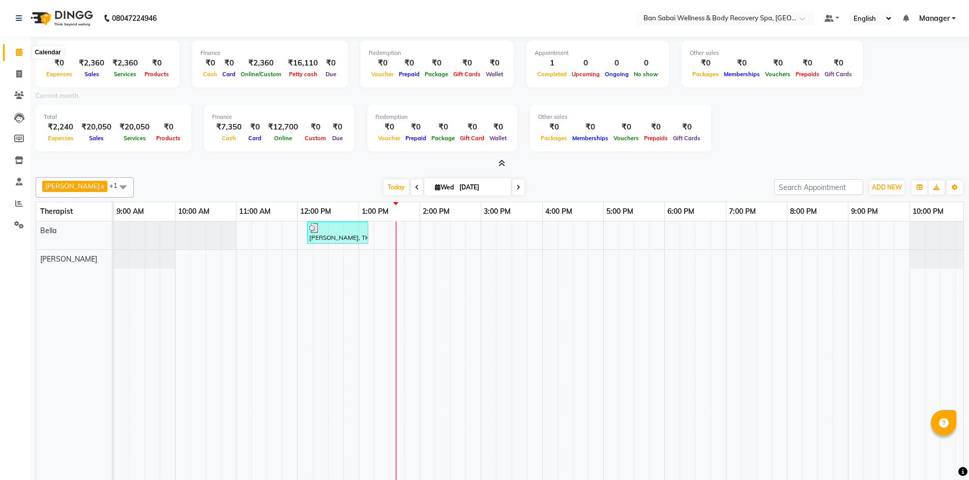
click at [17, 54] on icon at bounding box center [19, 52] width 7 height 8
click at [503, 165] on icon at bounding box center [501, 164] width 7 height 8
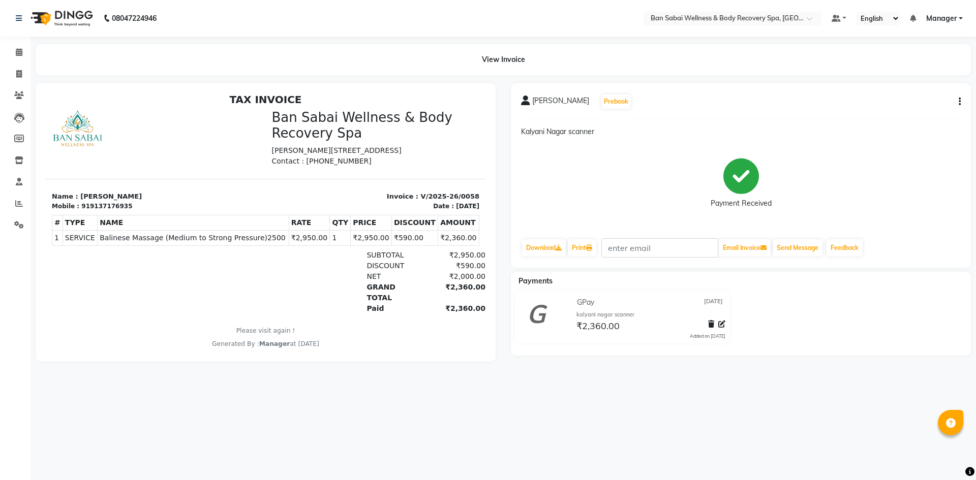
scroll to position [8, 0]
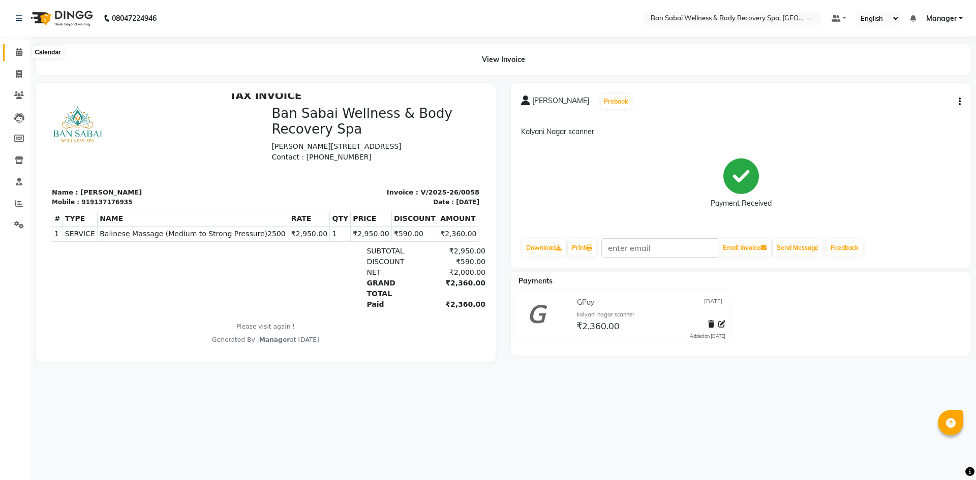
click at [19, 53] on icon at bounding box center [19, 52] width 7 height 8
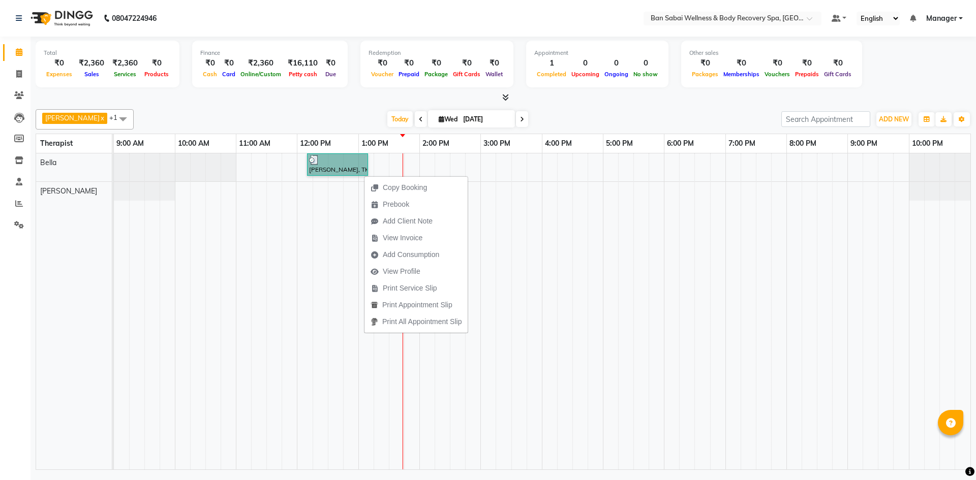
click at [335, 280] on td at bounding box center [335, 312] width 15 height 316
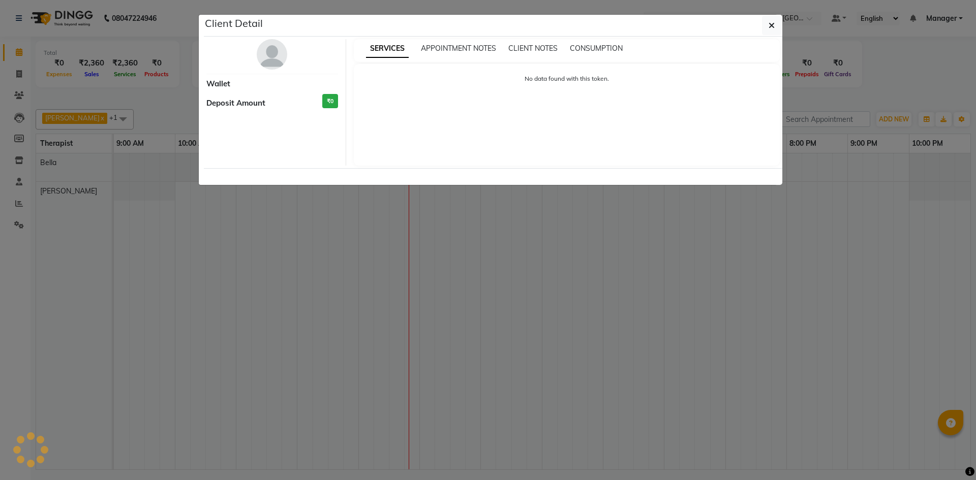
select select "3"
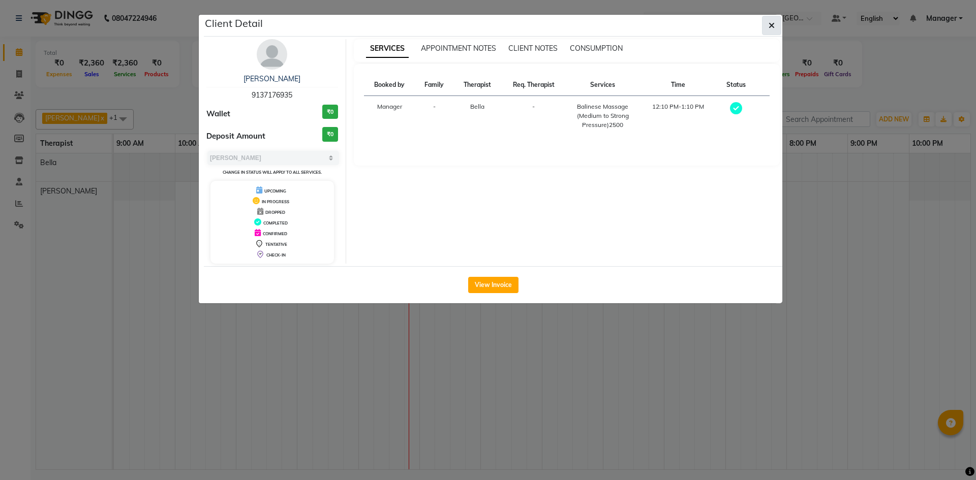
click at [773, 25] on icon "button" at bounding box center [772, 25] width 6 height 8
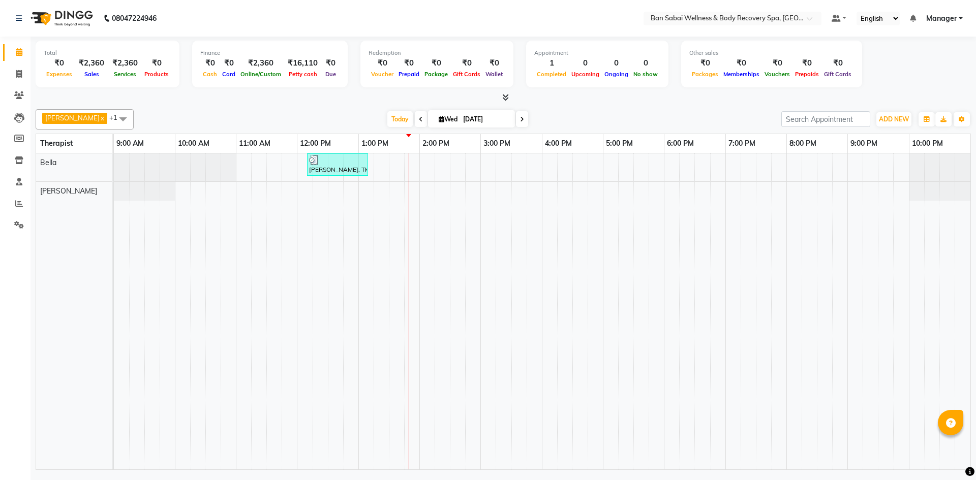
drag, startPoint x: 473, startPoint y: 189, endPoint x: 852, endPoint y: 238, distance: 382.0
click at [852, 238] on td at bounding box center [855, 312] width 15 height 316
